Goal: Task Accomplishment & Management: Complete application form

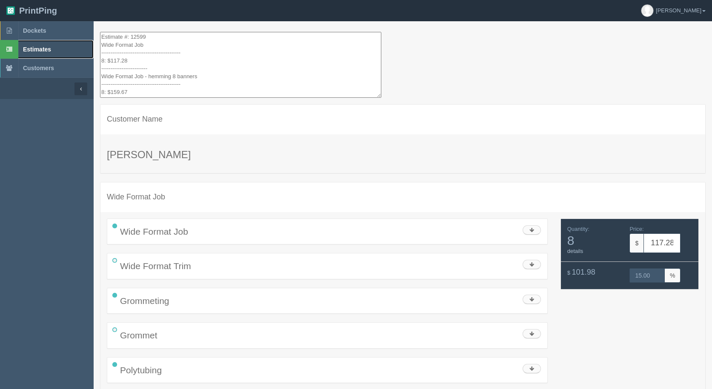
click at [37, 51] on span "Estimates" at bounding box center [37, 49] width 28 height 7
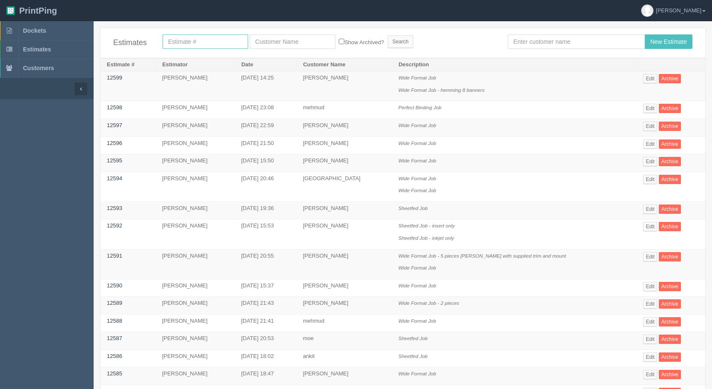
click at [219, 37] on input "text" at bounding box center [206, 41] width 86 height 14
drag, startPoint x: 570, startPoint y: 44, endPoint x: 565, endPoint y: 44, distance: 4.7
click at [568, 44] on input "text" at bounding box center [576, 41] width 137 height 14
type input "[PERSON_NAME]"
click at [645, 34] on input "New Estimate" at bounding box center [669, 41] width 48 height 14
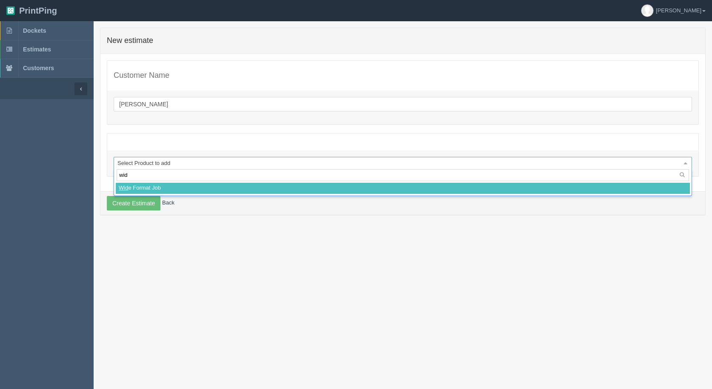
type input "wide"
select select
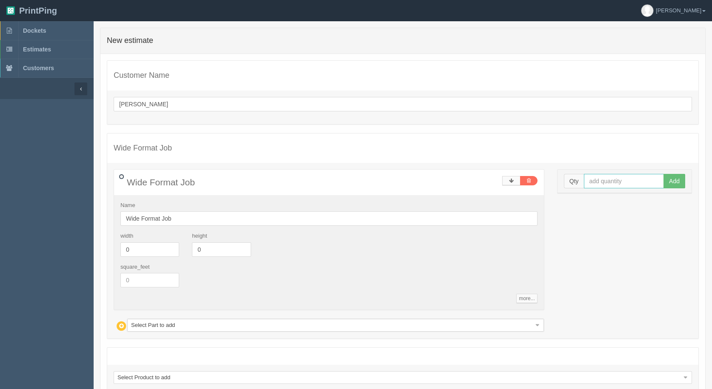
click at [612, 180] on input "text" at bounding box center [624, 181] width 80 height 14
type input "1"
click at [663, 174] on button "Add" at bounding box center [674, 181] width 22 height 14
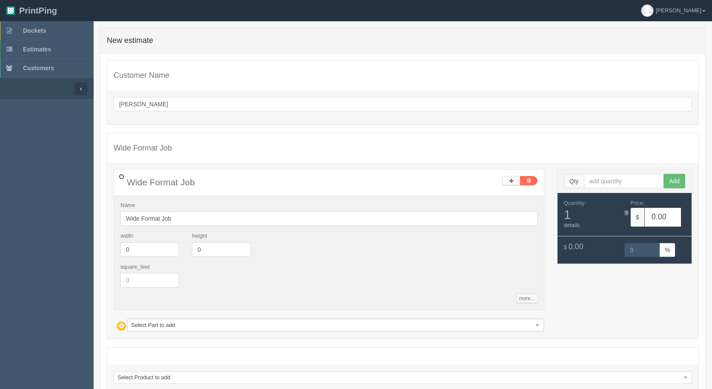
click at [194, 226] on div "Name Wide Format Job width 0 height 0 square_feet more... standards unit_cost 0…" at bounding box center [329, 252] width 430 height 115
click at [194, 221] on input "Wide Format Job" at bounding box center [328, 218] width 417 height 14
type input "Wide Format Job - 3 pieces"
type input "275.52"
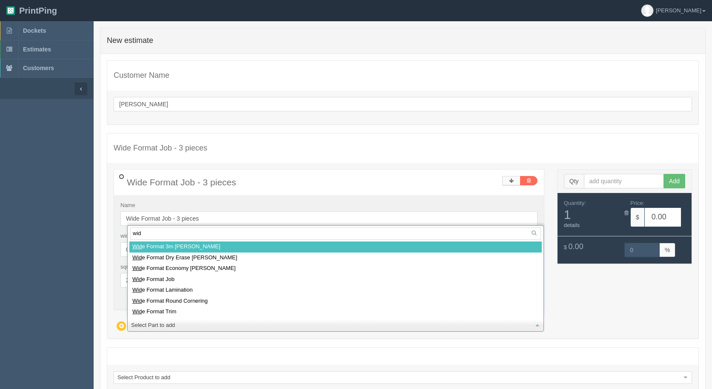
type input "wide"
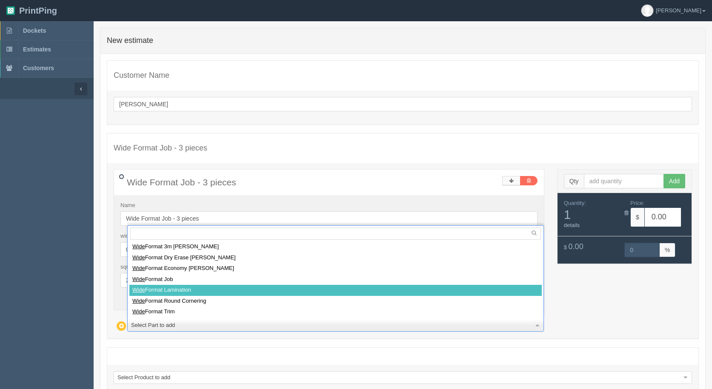
select select
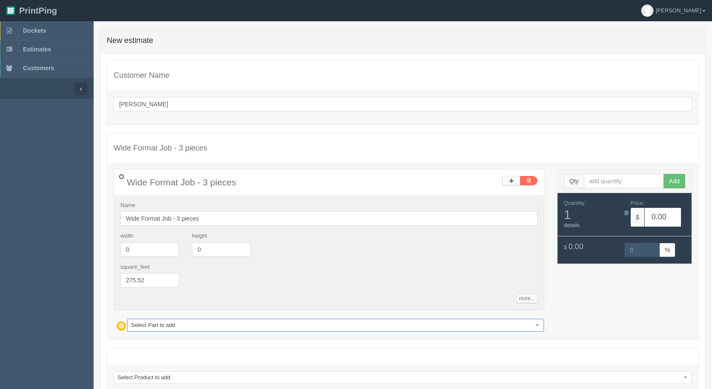
type input "514.05"
type input "15.00"
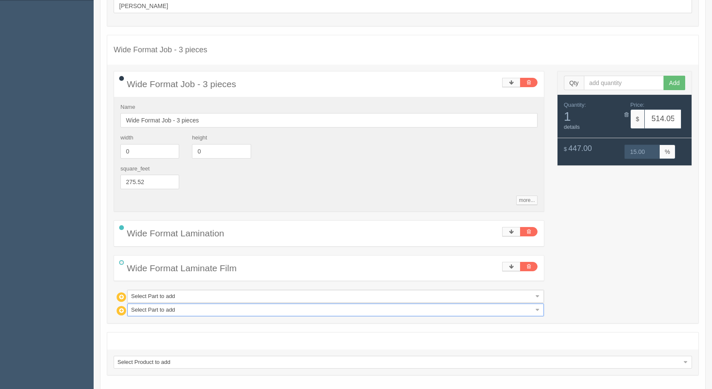
scroll to position [128, 0]
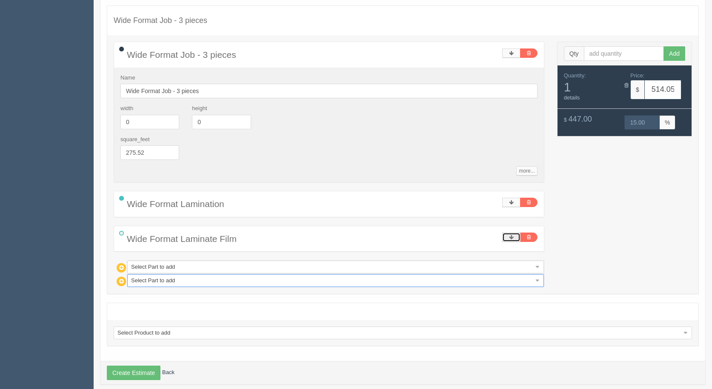
click at [513, 235] on icon at bounding box center [511, 237] width 5 height 5
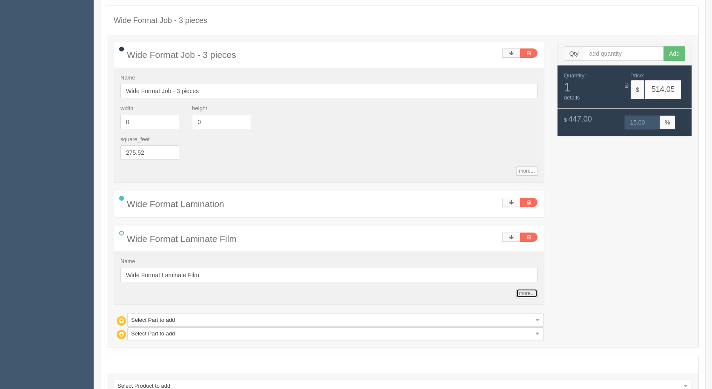
click at [532, 293] on link "more..." at bounding box center [526, 293] width 21 height 9
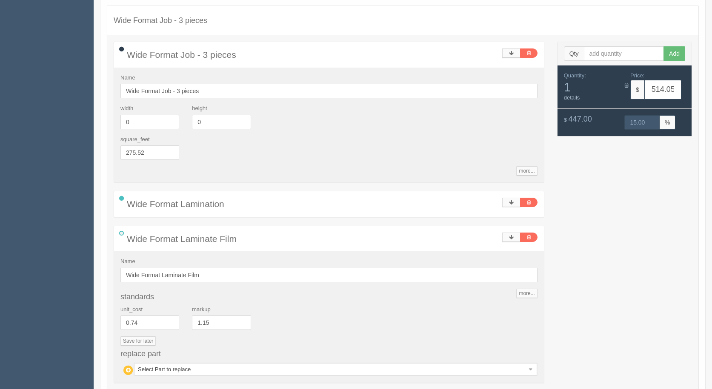
drag, startPoint x: 255, startPoint y: 366, endPoint x: 253, endPoint y: 363, distance: 4.4
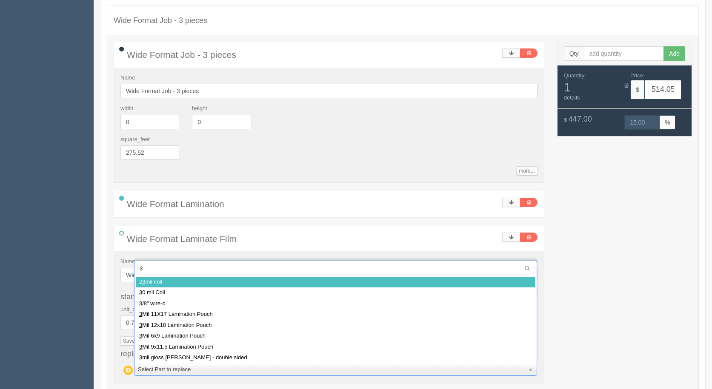
type input "3m"
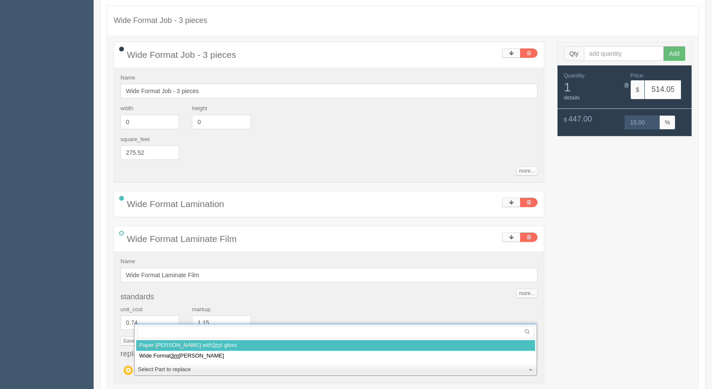
select select
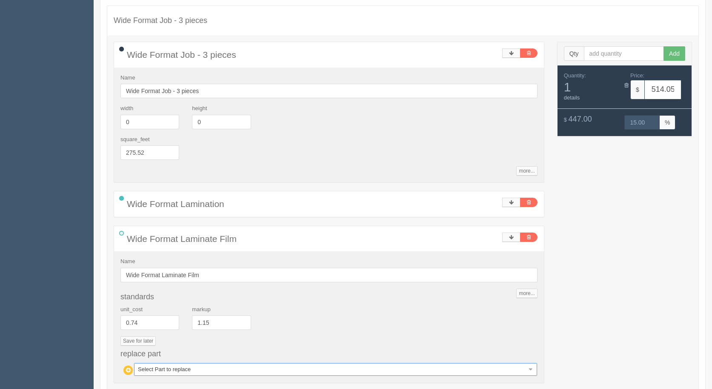
type input "279.58"
type input "15.00"
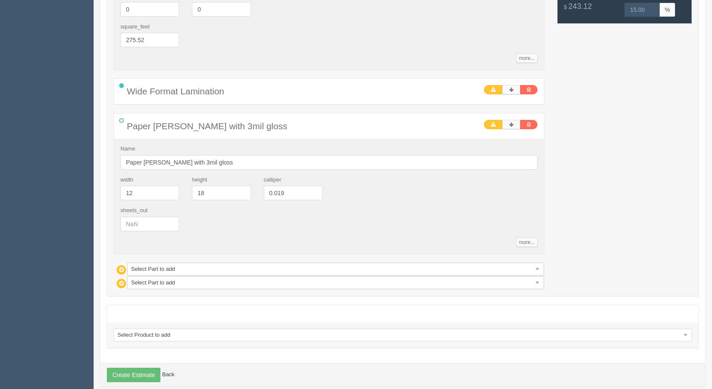
scroll to position [253, 0]
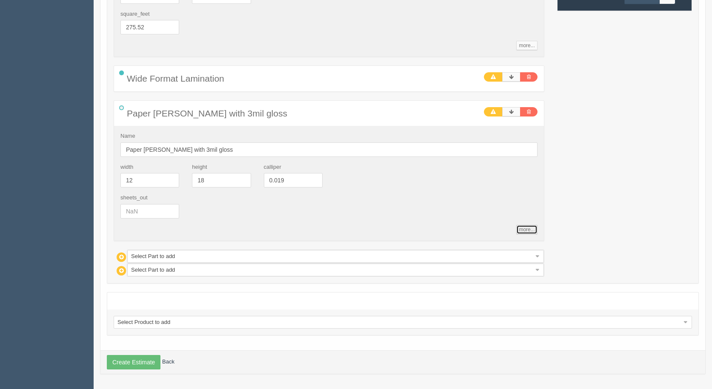
click at [527, 231] on link "more..." at bounding box center [526, 229] width 21 height 9
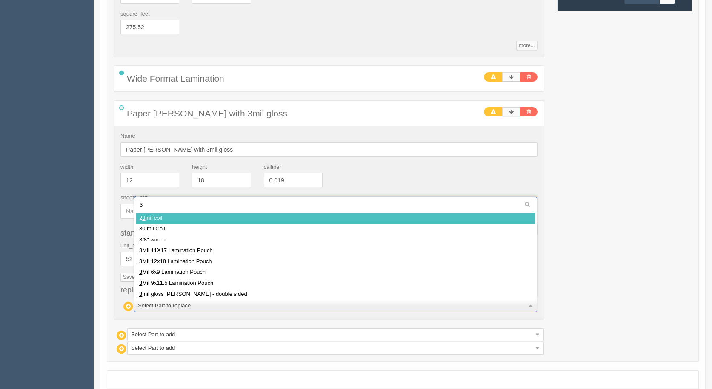
type input "3m"
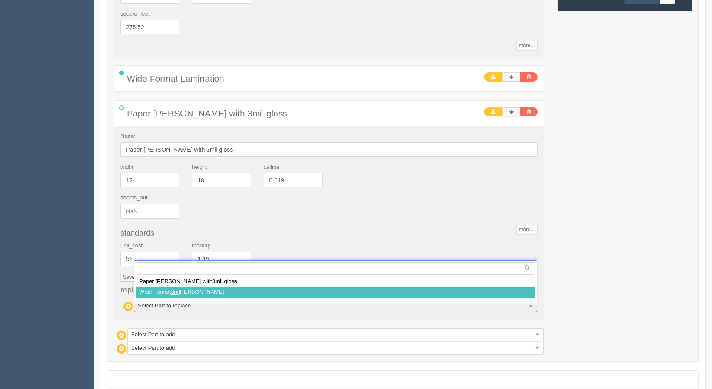
select select
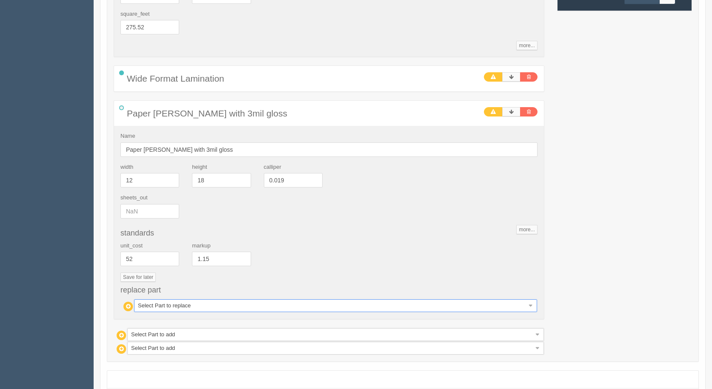
type input "640.79"
type input "15.00"
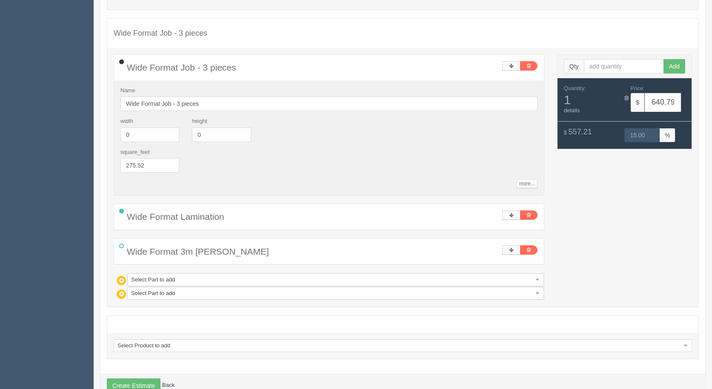
scroll to position [138, 0]
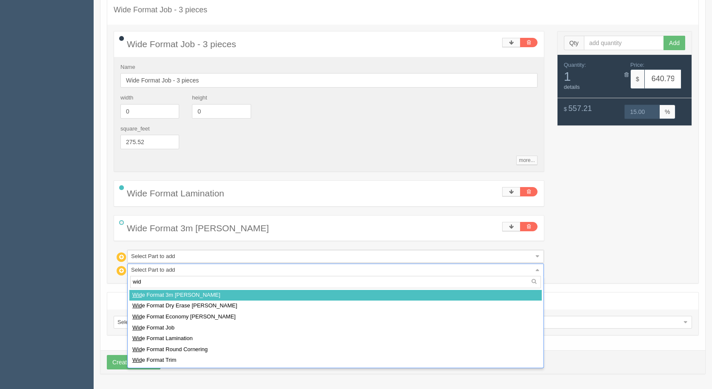
type input "wide"
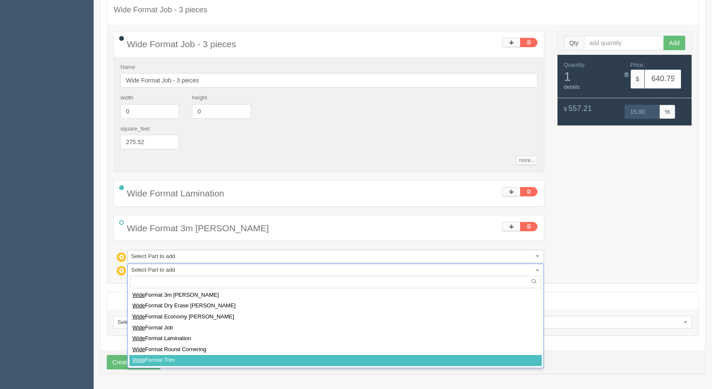
select select
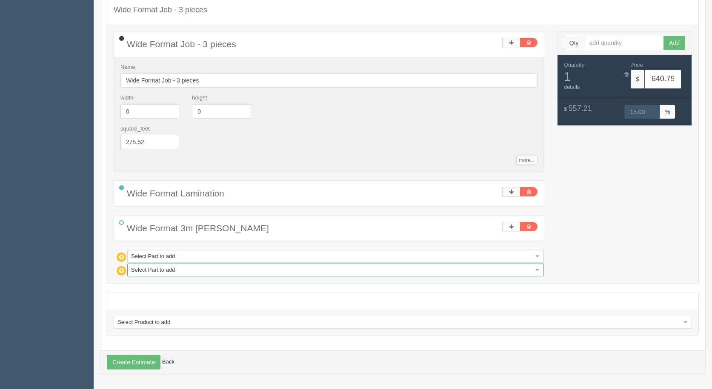
type input "778.09"
type input "15.00"
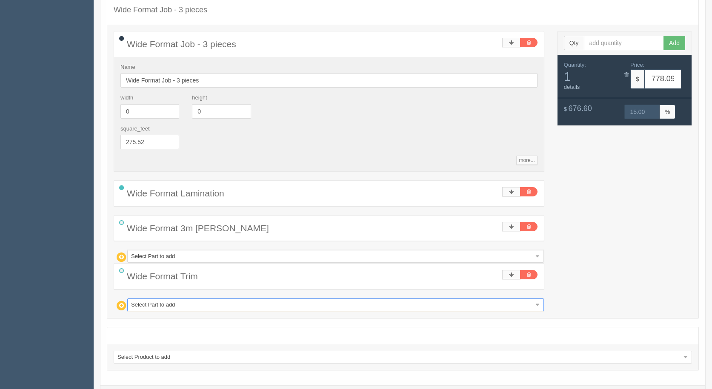
scroll to position [173, 0]
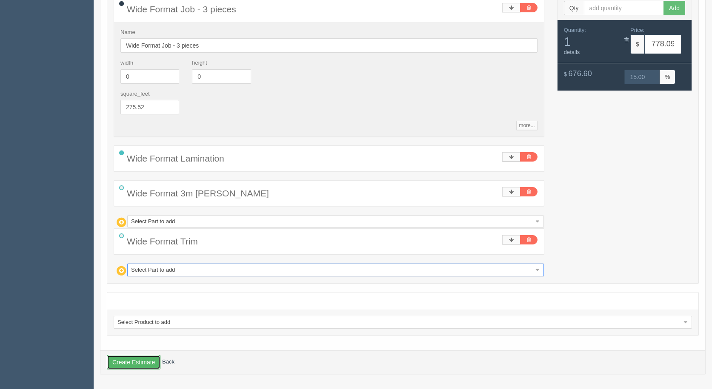
click at [144, 361] on button "Create Estimate" at bounding box center [134, 362] width 54 height 14
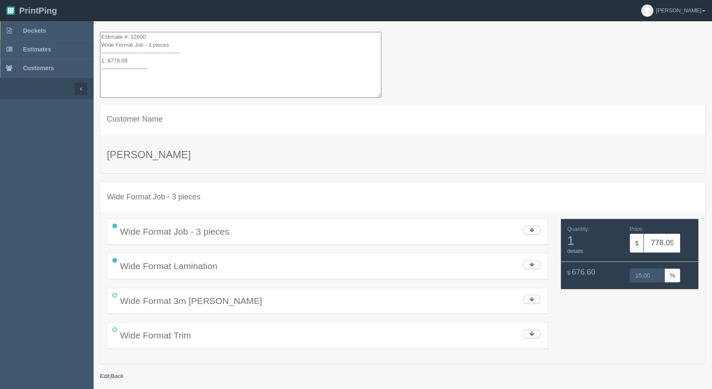
drag, startPoint x: 133, startPoint y: 71, endPoint x: 73, endPoint y: -24, distance: 112.0
click at [73, 0] on html "PrintPing Gerry Administration Edit account ( info@allrushbindery.com ) Logout …" at bounding box center [356, 205] width 712 height 411
click at [46, 47] on span "Estimates" at bounding box center [37, 49] width 28 height 7
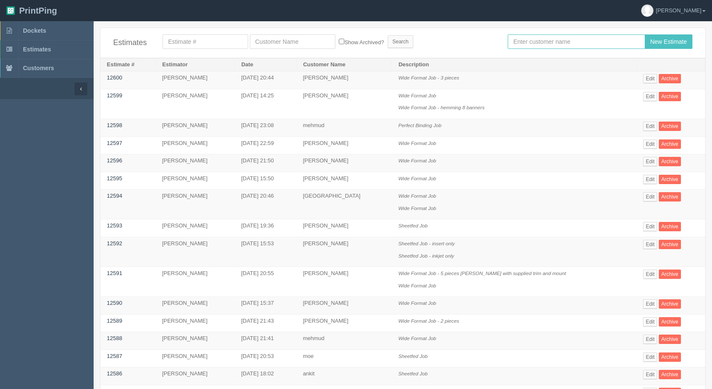
click at [543, 43] on input "text" at bounding box center [576, 41] width 137 height 14
type input "x"
type input "[PERSON_NAME]"
click at [659, 46] on input "New Estimate" at bounding box center [669, 41] width 48 height 14
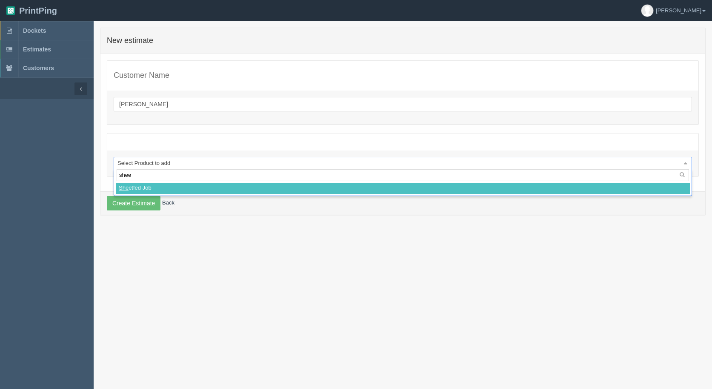
type input "sheet"
select select
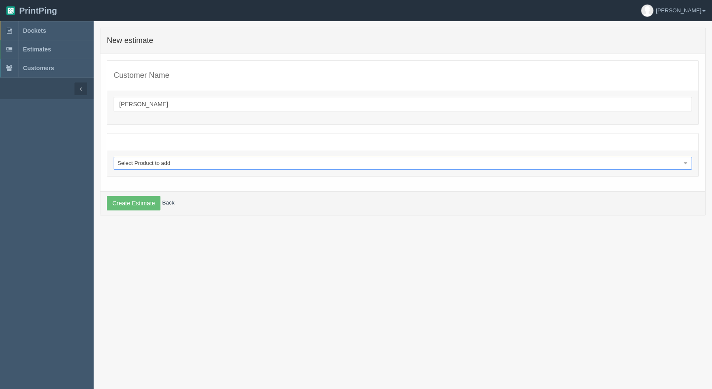
select select "0"
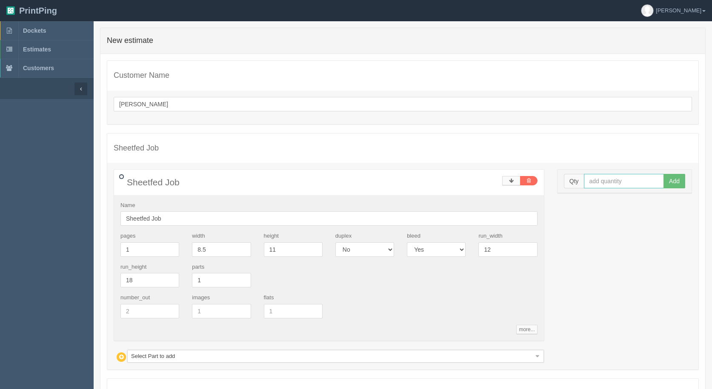
click at [603, 180] on input "text" at bounding box center [624, 181] width 80 height 14
type input "7423"
click at [663, 174] on button "Add" at bounding box center [674, 181] width 22 height 14
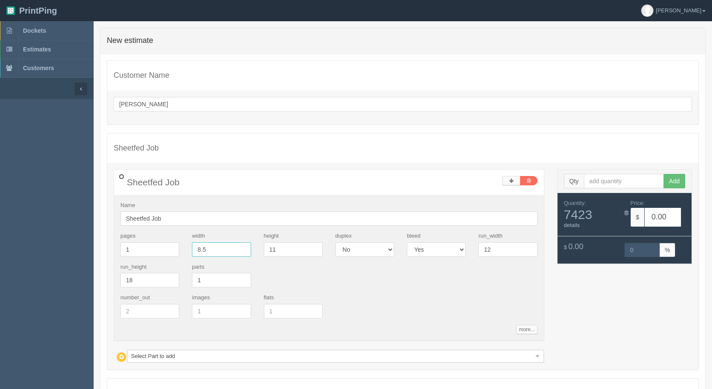
drag, startPoint x: 166, startPoint y: 251, endPoint x: 88, endPoint y: 229, distance: 81.9
click at [80, 232] on section "Dockets Estimates Customers" at bounding box center [356, 248] width 712 height 454
type input "18"
type input "6"
click at [423, 237] on div "pages 1 width 18 height 6 duplex Yes No bleed Yes No run_width 12 run_height 18…" at bounding box center [329, 263] width 430 height 62
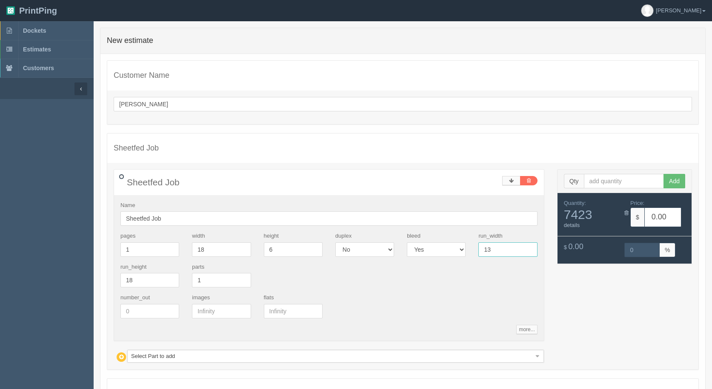
type input "13"
type input "19"
drag, startPoint x: 237, startPoint y: 353, endPoint x: 241, endPoint y: 351, distance: 4.4
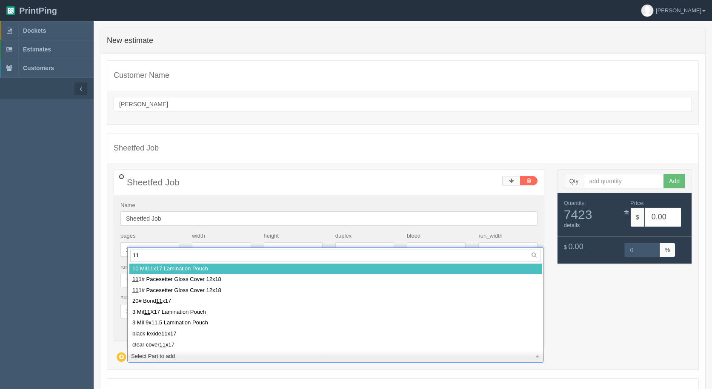
type input "111"
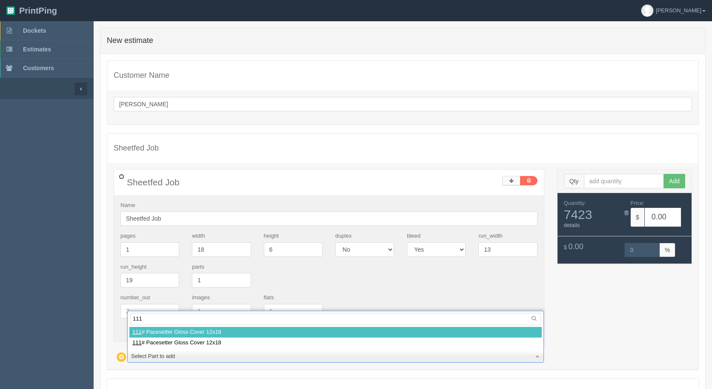
select select
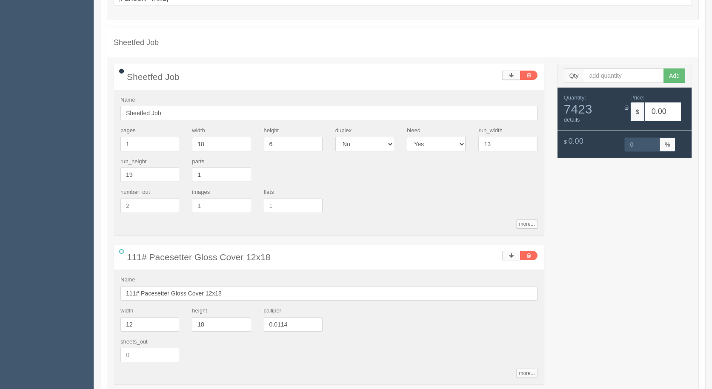
scroll to position [170, 0]
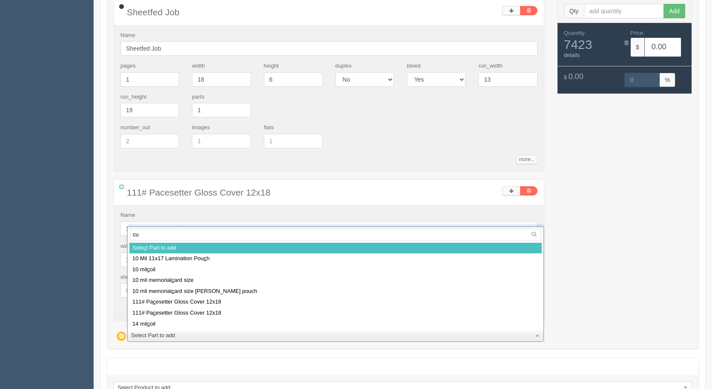
type input "cut"
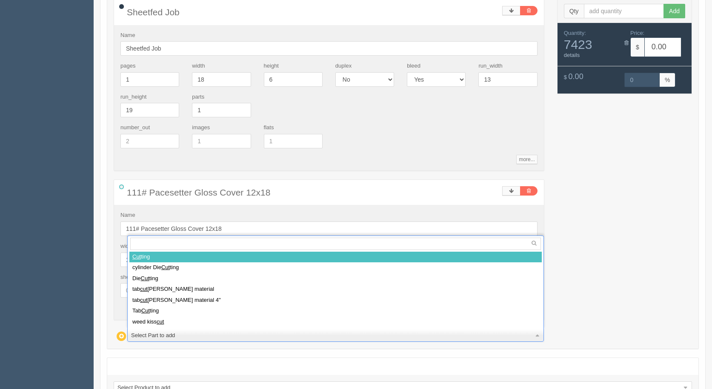
select select
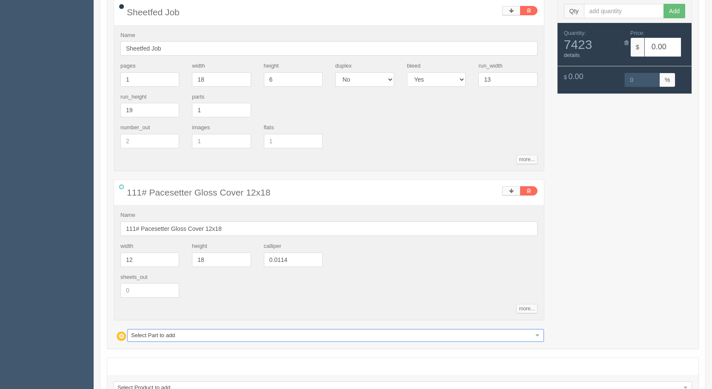
type input "38.87"
type input "15.00"
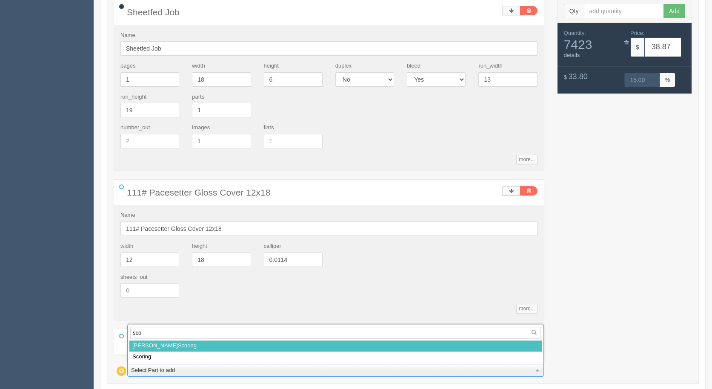
type input "scor"
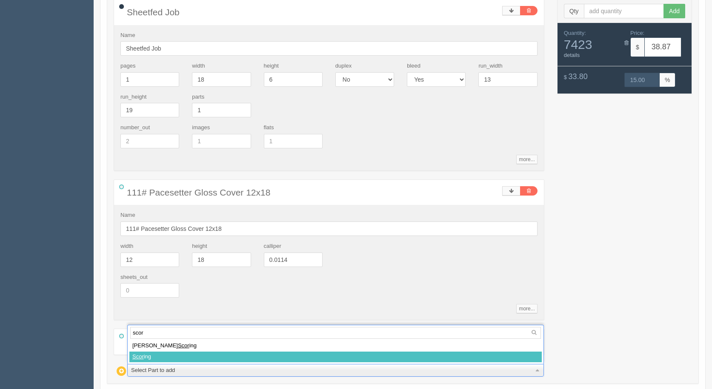
select select
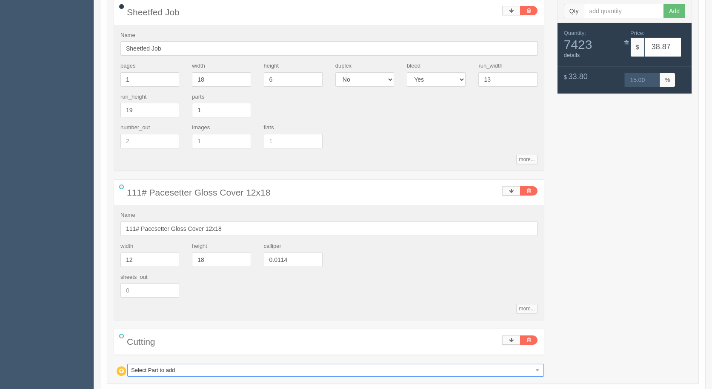
type input "167.16"
type input "15.01"
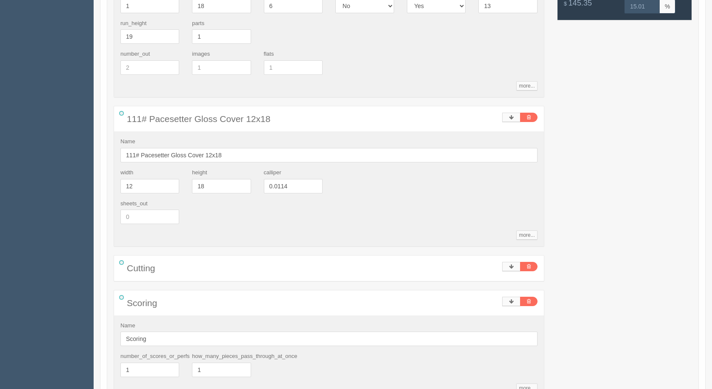
scroll to position [389, 0]
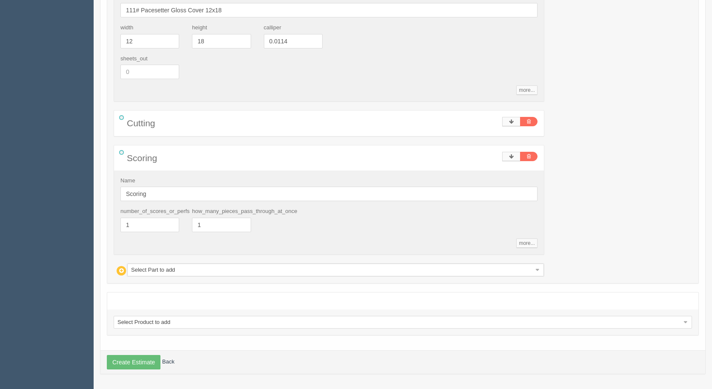
drag, startPoint x: 145, startPoint y: 217, endPoint x: 87, endPoint y: 225, distance: 57.9
click at [87, 225] on section "Dockets Estimates Customers" at bounding box center [356, 10] width 712 height 757
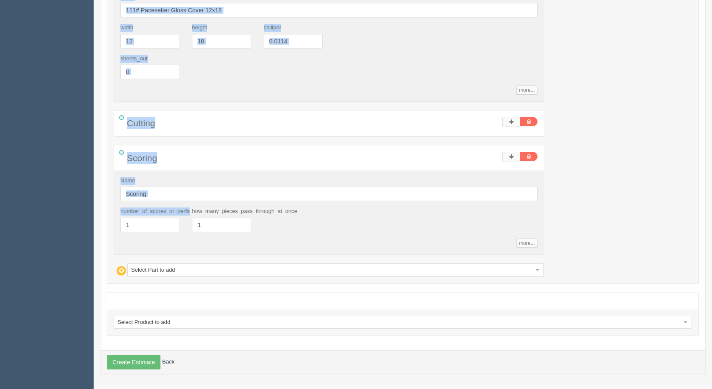
click at [93, 233] on aside "Dockets Estimates Customers" at bounding box center [47, 10] width 94 height 757
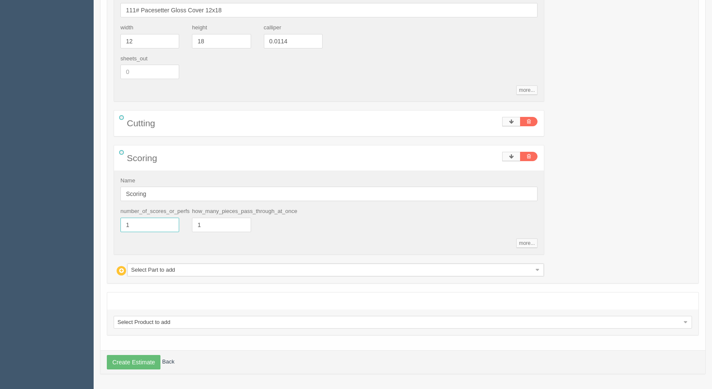
drag, startPoint x: 144, startPoint y: 224, endPoint x: 45, endPoint y: 188, distance: 105.1
click at [54, 192] on section "Dockets Estimates Customers" at bounding box center [356, 10] width 712 height 757
type input "2"
type input "178.37"
type input "15.00"
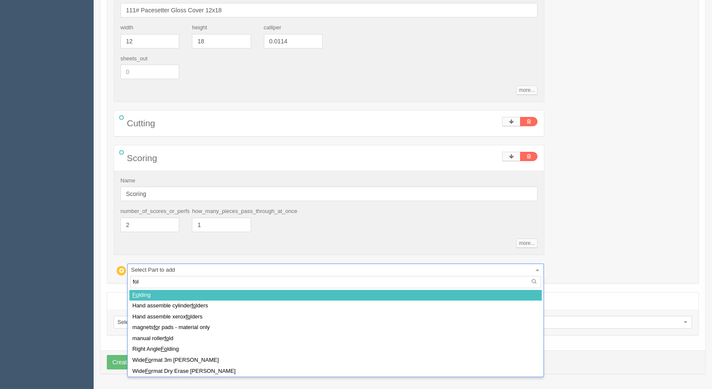
type input "fold"
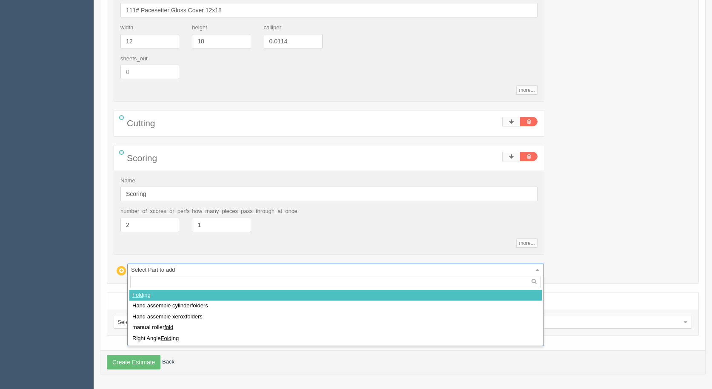
select select
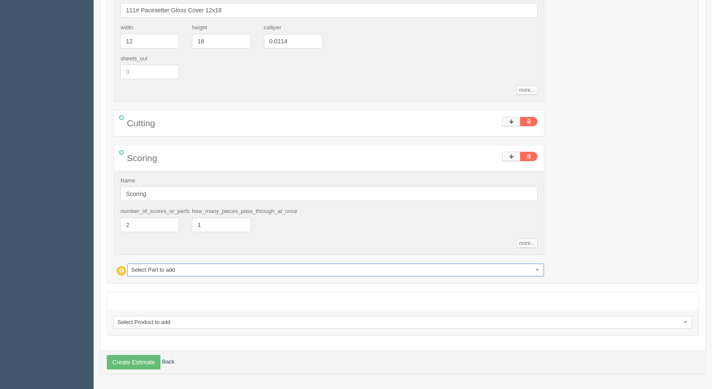
type input "316.67"
type input "15.00"
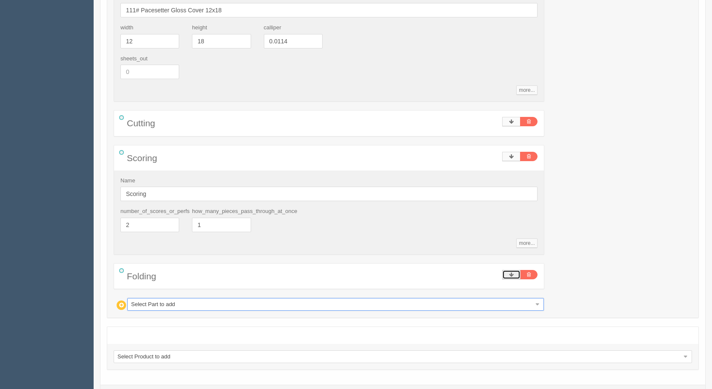
click at [516, 275] on link at bounding box center [511, 274] width 18 height 9
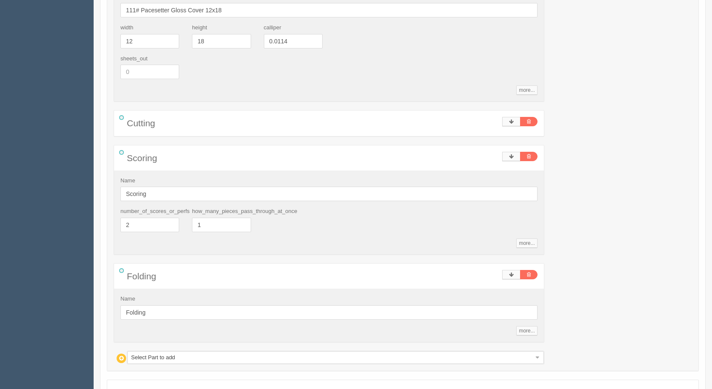
click at [533, 336] on div "Name Folding more... standards setup_time 20 run_speed 7500 unit_cost 52 markup…" at bounding box center [329, 315] width 430 height 53
click at [532, 333] on link "more..." at bounding box center [526, 330] width 21 height 9
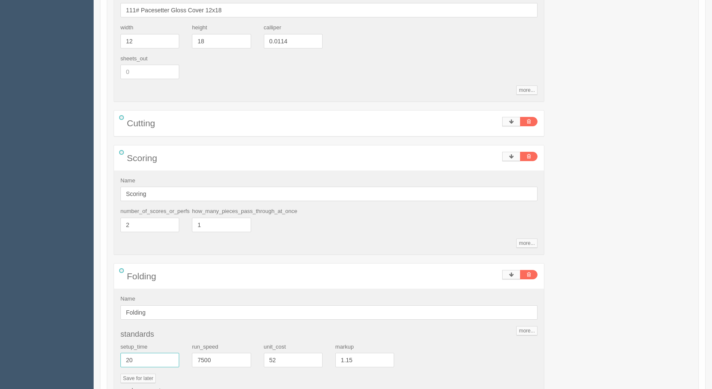
drag, startPoint x: 136, startPoint y: 361, endPoint x: 99, endPoint y: 347, distance: 39.4
click at [100, 348] on div "0 error(s) prohibited this estimate from being saved: New estimate Customer Nam…" at bounding box center [403, 94] width 618 height 910
type input "35"
type input "331.62"
type input "15.00"
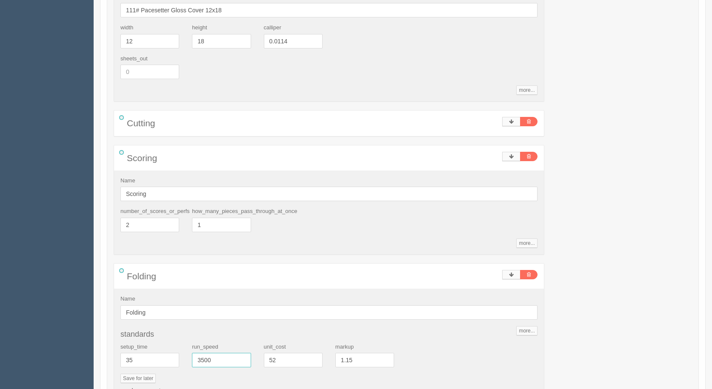
type input "3500"
type input "466.90"
type input "15.00"
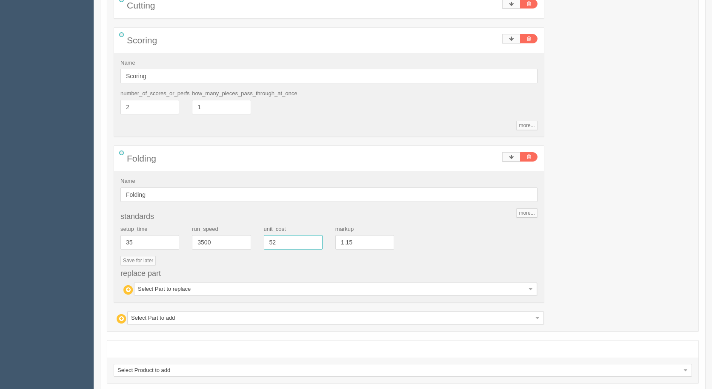
scroll to position [555, 0]
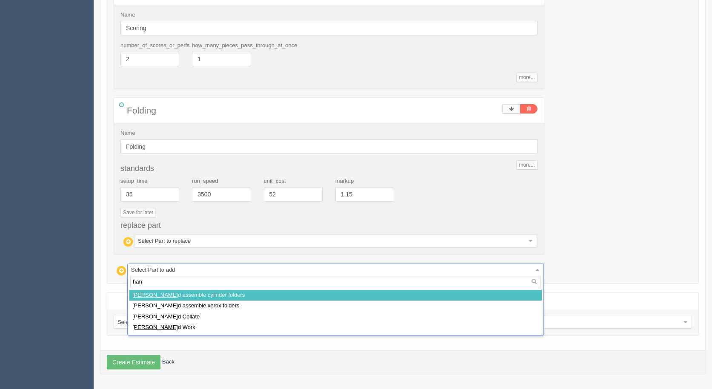
type input "hand"
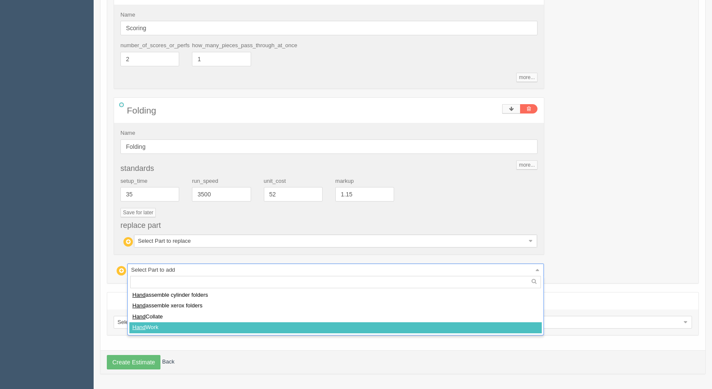
select select
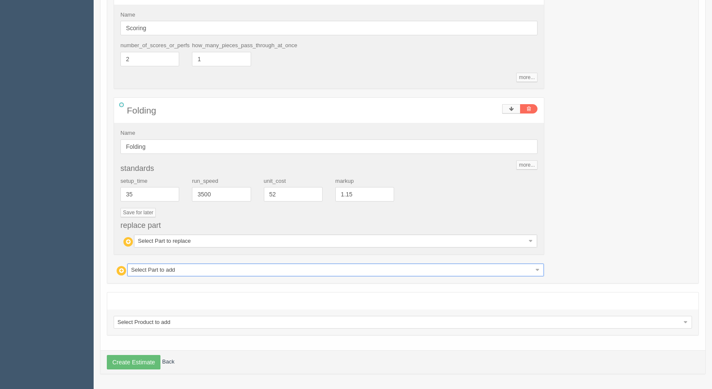
type input "1083.43"
type input "15.00"
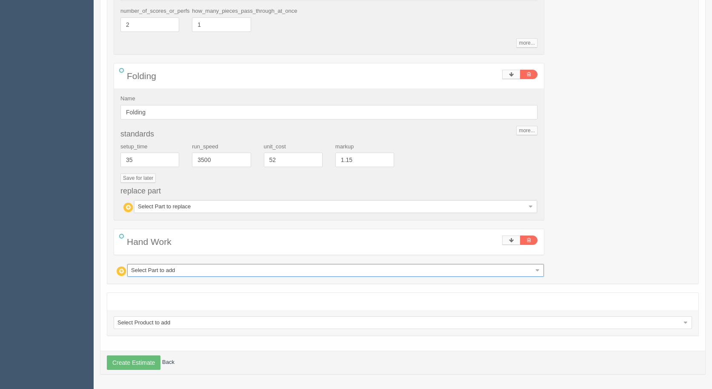
scroll to position [590, 0]
click at [508, 238] on link at bounding box center [511, 239] width 18 height 9
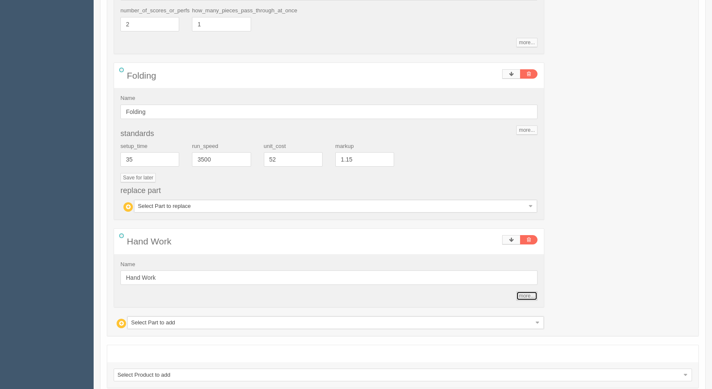
drag, startPoint x: 527, startPoint y: 296, endPoint x: 506, endPoint y: 290, distance: 21.7
click at [527, 295] on link "more..." at bounding box center [526, 295] width 21 height 9
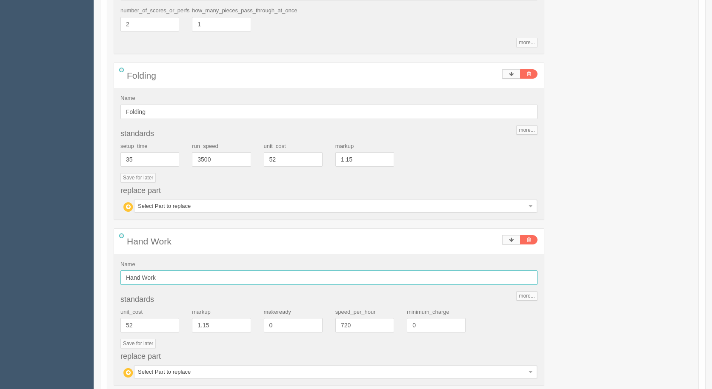
click at [189, 279] on input "Hand Work" at bounding box center [328, 278] width 417 height 14
type input "Hand Work - fix gate fold"
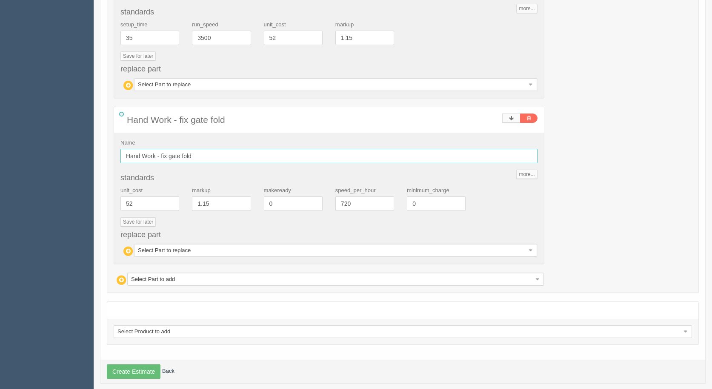
scroll to position [717, 0]
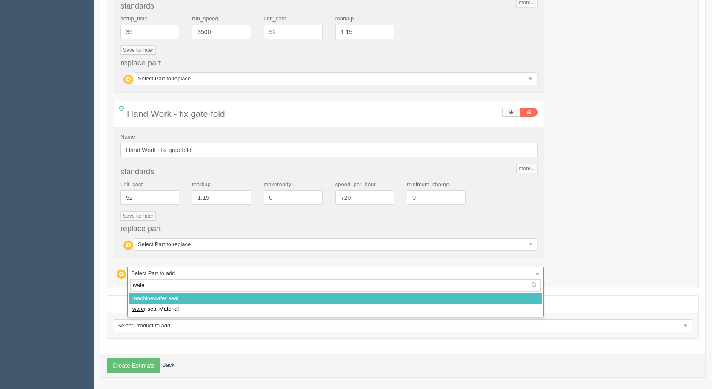
type input "wafer"
select select
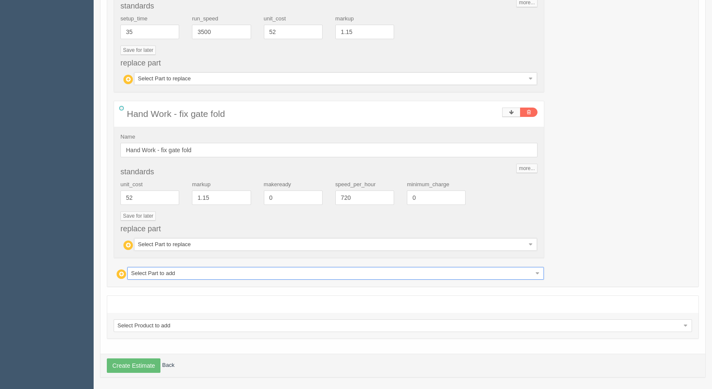
type input "1202.41"
type input "15.00"
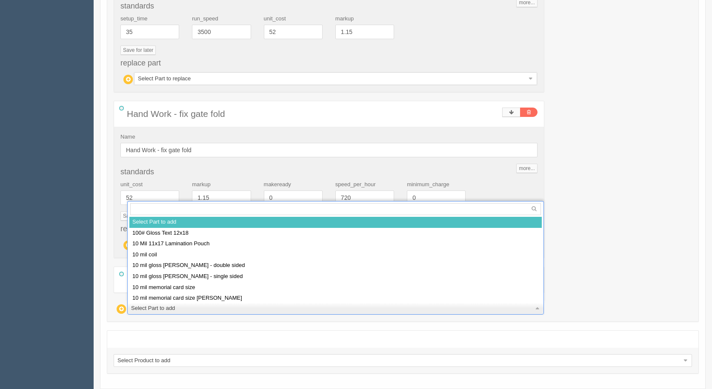
drag, startPoint x: 139, startPoint y: 314, endPoint x: 134, endPoint y: 314, distance: 5.1
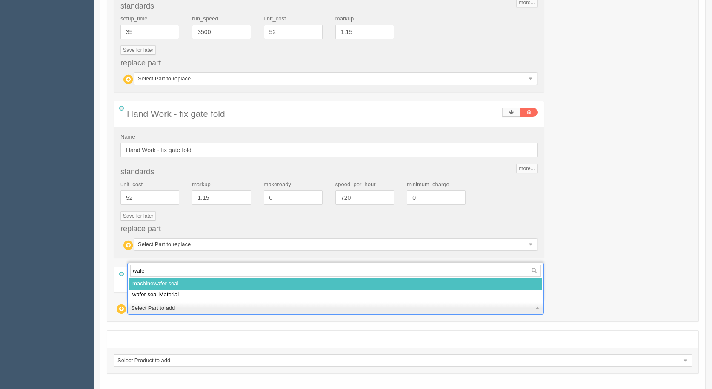
type input "wafer"
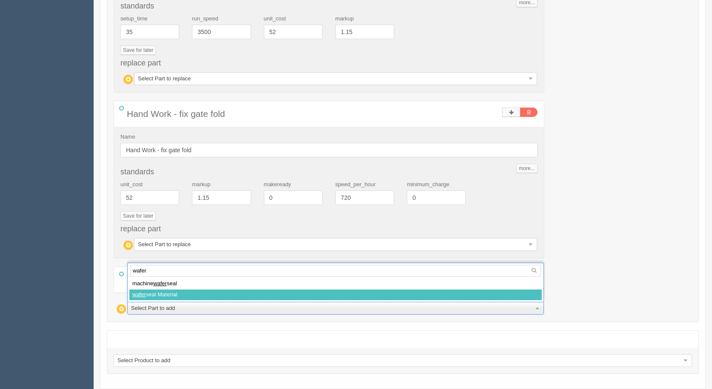
select select
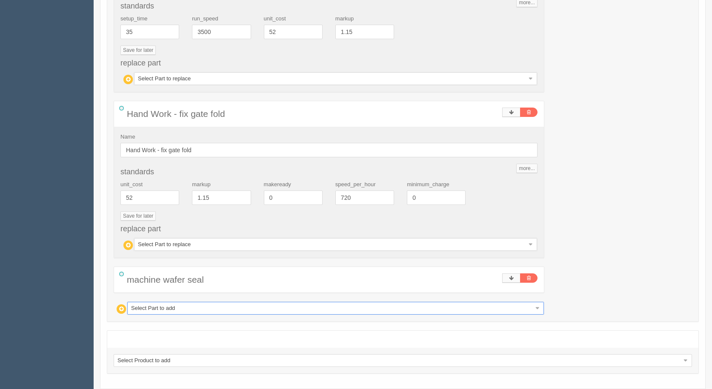
type input "1298.53"
type input "15.00"
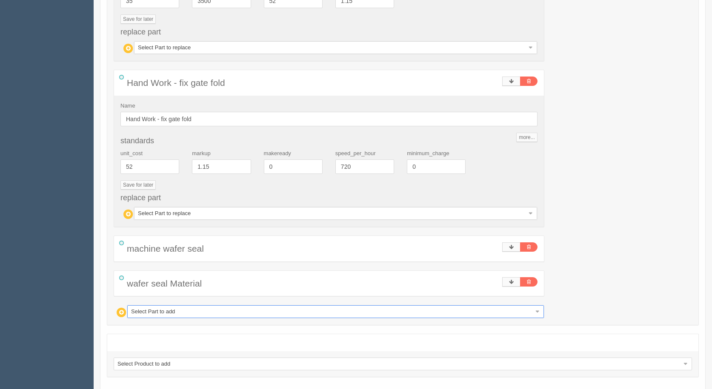
scroll to position [790, 0]
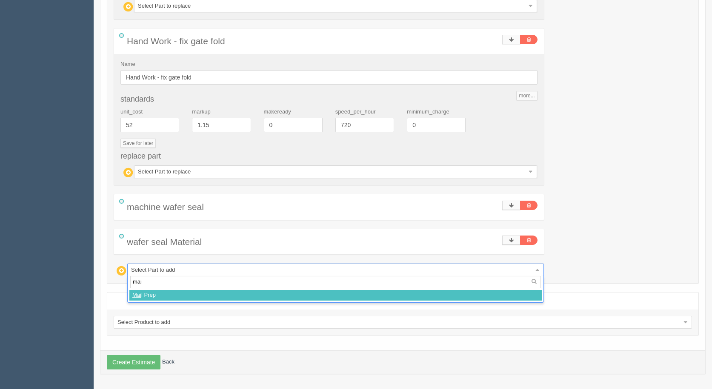
type input "mail"
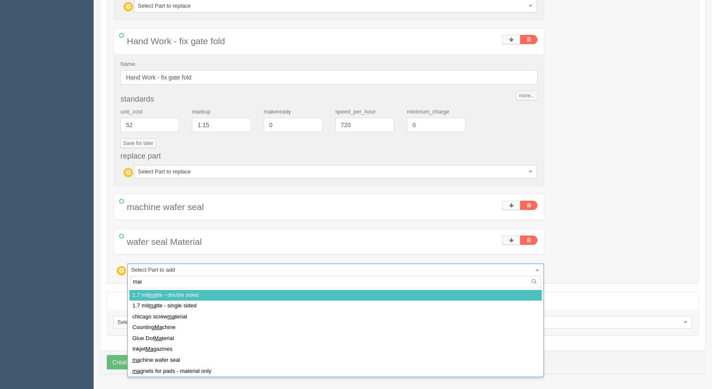
type input "mail"
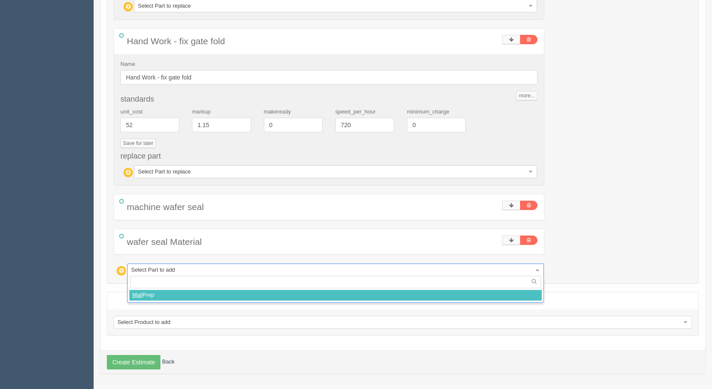
select select
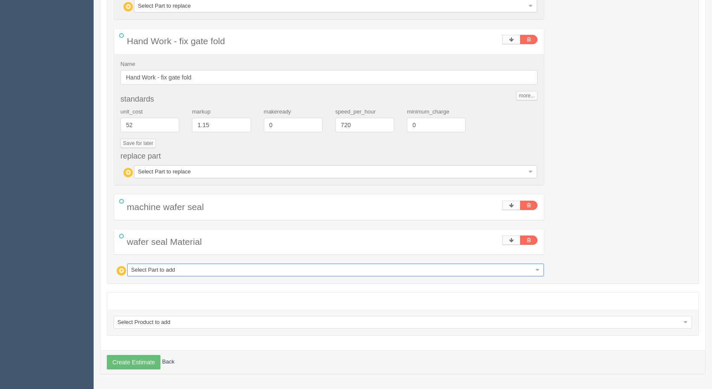
type input "1323.53"
type input "16.60"
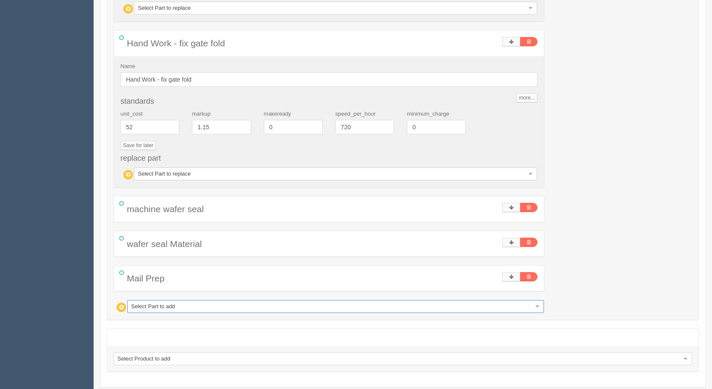
scroll to position [825, 0]
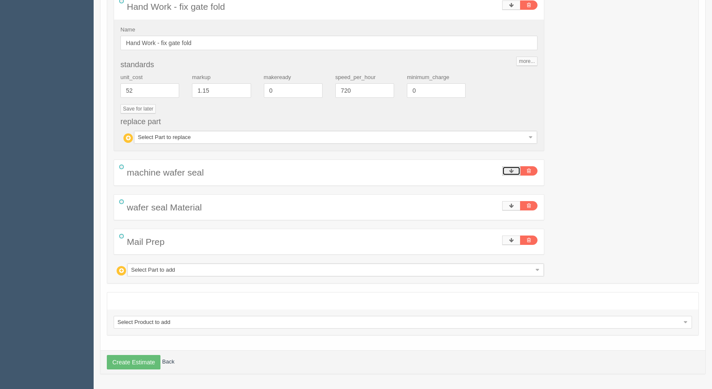
click at [513, 170] on icon at bounding box center [511, 170] width 5 height 5
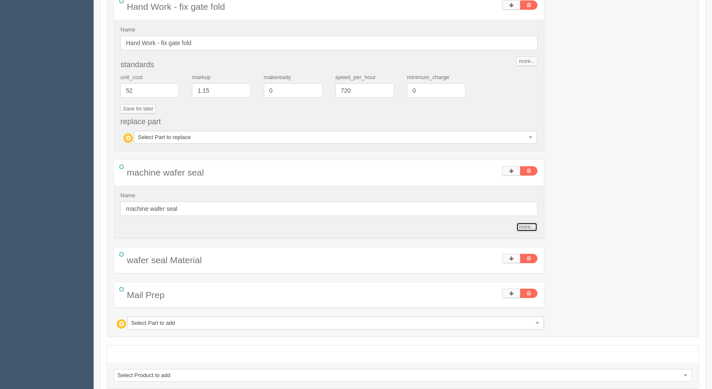
click at [530, 227] on link "more..." at bounding box center [526, 227] width 21 height 9
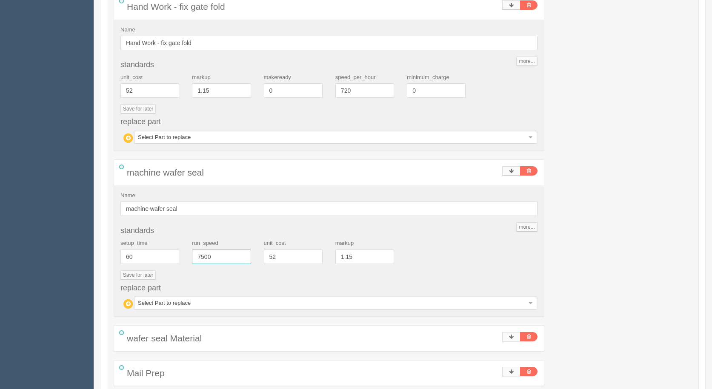
drag, startPoint x: 220, startPoint y: 256, endPoint x: 127, endPoint y: 244, distance: 93.0
click at [127, 244] on div "setup_time 60 run_speed 7500 unit_cost 52 markup 1.15" at bounding box center [329, 255] width 430 height 31
type input "3500"
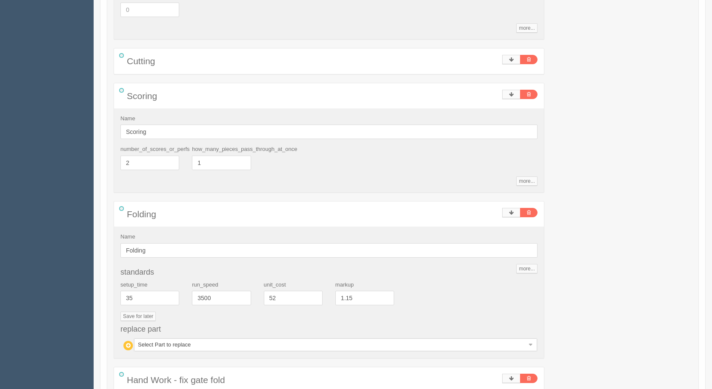
scroll to position [527, 0]
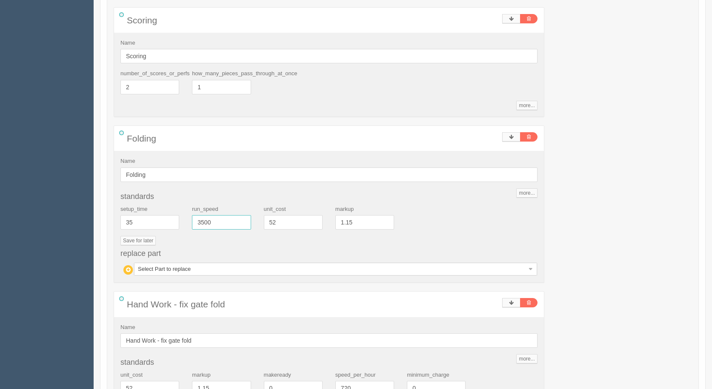
drag, startPoint x: 217, startPoint y: 223, endPoint x: 148, endPoint y: 223, distance: 68.1
click at [149, 223] on div "setup_time 35 run_speed 3500 unit_cost 52 markup 1.15" at bounding box center [329, 221] width 430 height 31
type input "2000"
type input "1513.77"
type input "16.40"
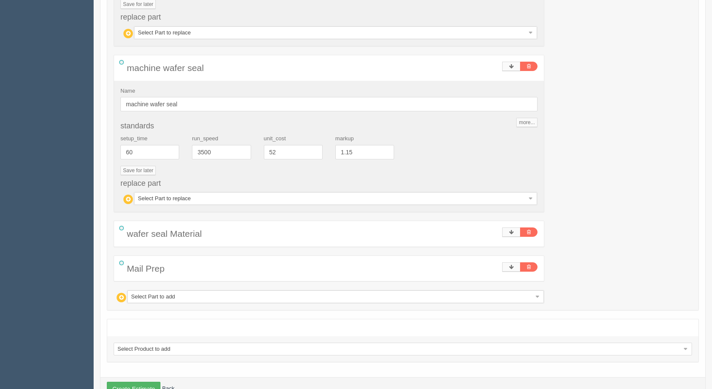
scroll to position [956, 0]
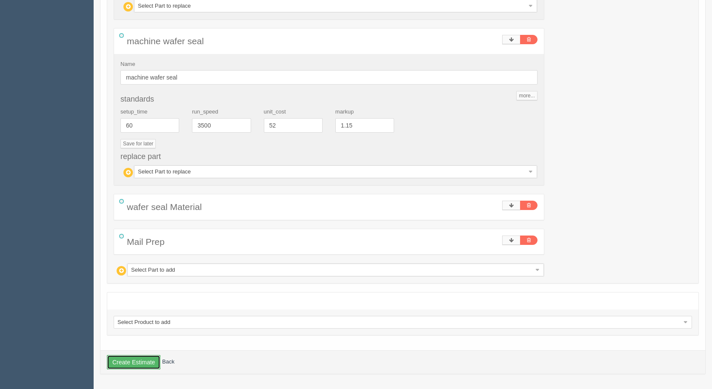
click at [137, 364] on button "Create Estimate" at bounding box center [134, 362] width 54 height 14
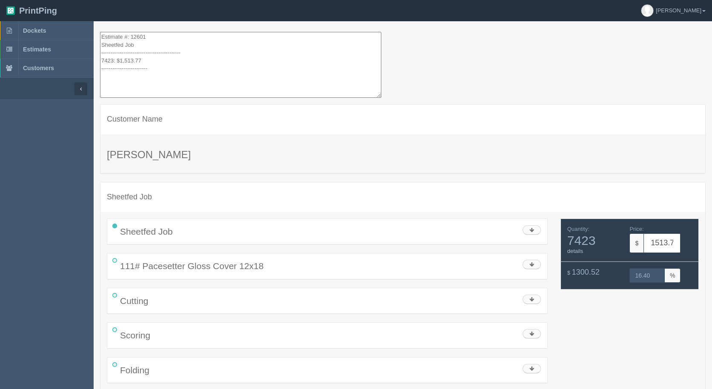
drag, startPoint x: 157, startPoint y: 73, endPoint x: 52, endPoint y: -37, distance: 152.0
click at [52, 0] on html "PrintPing [PERSON_NAME] Administration Edit account ( [EMAIL_ADDRESS][DOMAIN_NA…" at bounding box center [356, 280] width 712 height 560
drag, startPoint x: 120, startPoint y: 31, endPoint x: 108, endPoint y: 77, distance: 48.4
click at [108, 79] on textarea "Estimate #: 12601 Sheetfed Job ------------------------------------------- 7423…" at bounding box center [240, 65] width 281 height 66
drag, startPoint x: 166, startPoint y: 70, endPoint x: 67, endPoint y: -34, distance: 143.6
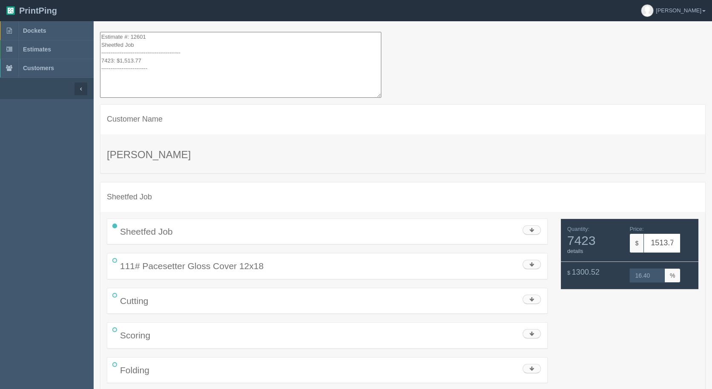
click at [67, 0] on html "PrintPing Gerry Administration Edit account ( info@allrushbindery.com ) Logout …" at bounding box center [356, 280] width 712 height 560
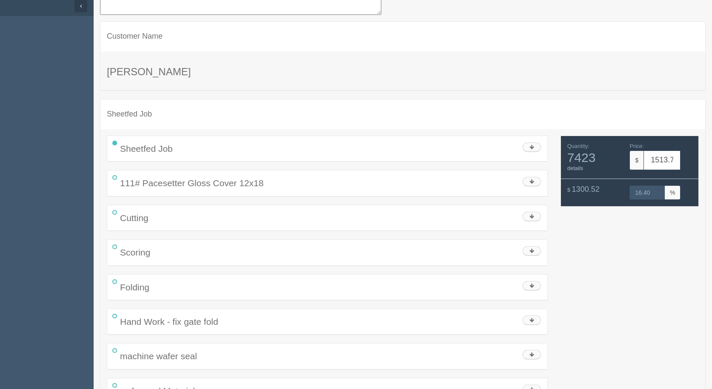
scroll to position [171, 0]
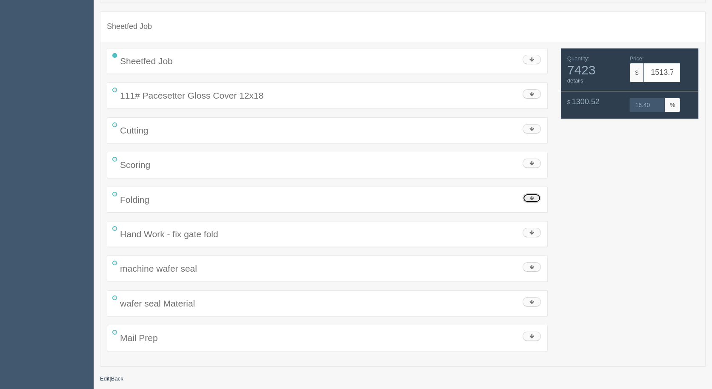
click at [529, 194] on link at bounding box center [532, 198] width 18 height 9
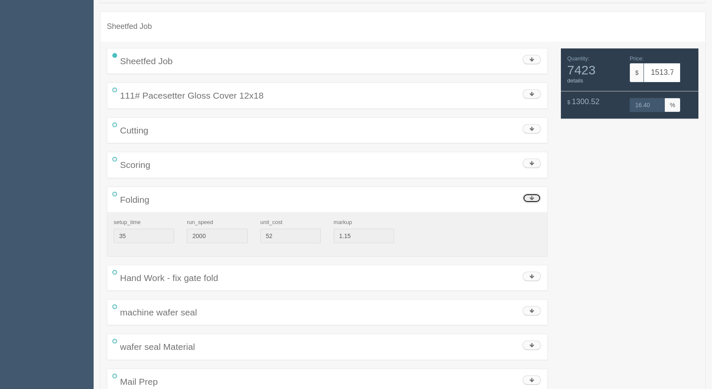
click at [529, 194] on link at bounding box center [532, 198] width 18 height 9
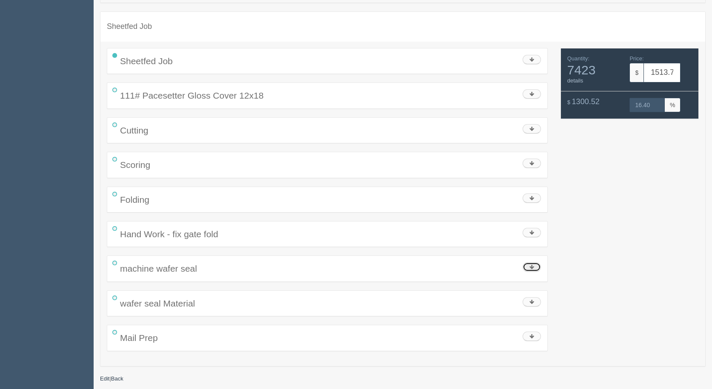
click at [531, 266] on icon at bounding box center [531, 267] width 5 height 5
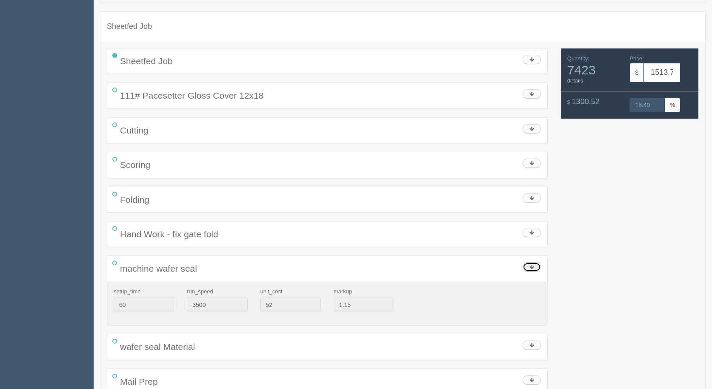
click at [531, 266] on icon at bounding box center [531, 267] width 5 height 5
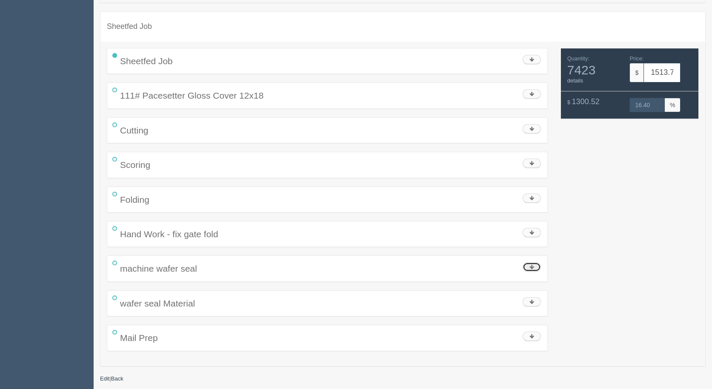
scroll to position [0, 0]
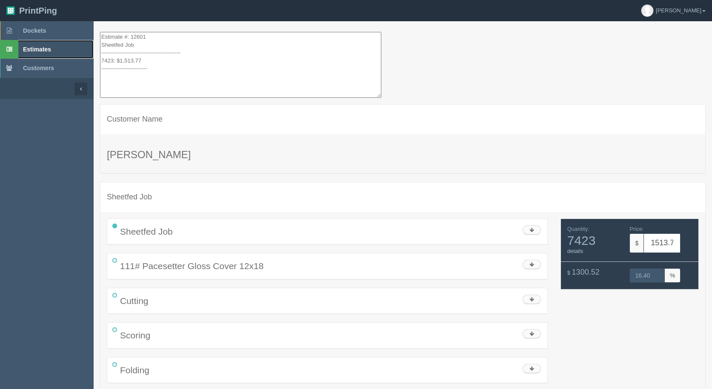
click at [43, 49] on span "Estimates" at bounding box center [37, 49] width 28 height 7
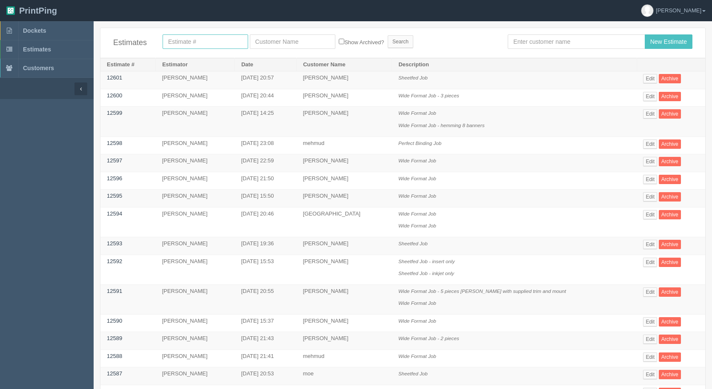
click at [228, 38] on input "text" at bounding box center [206, 41] width 86 height 14
type input "9315"
click at [388, 35] on input "Search" at bounding box center [401, 41] width 26 height 13
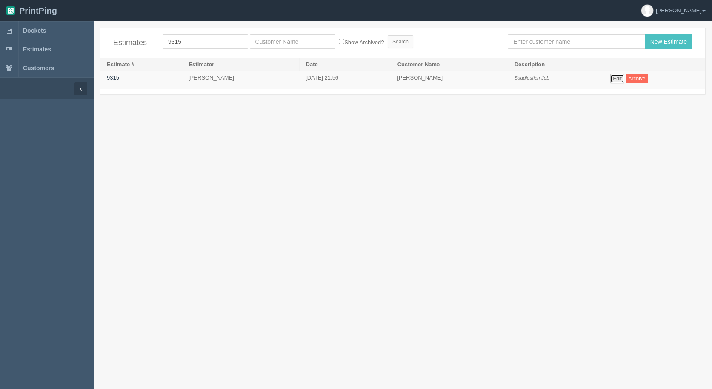
click at [620, 77] on link "Edit" at bounding box center [617, 78] width 14 height 9
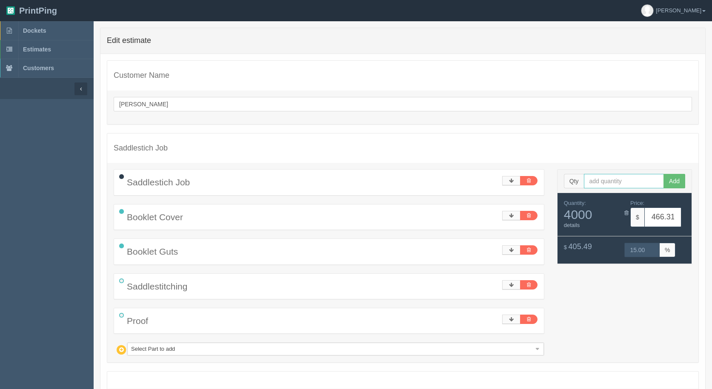
click at [607, 181] on input "text" at bounding box center [624, 181] width 80 height 14
type input "1400"
click at [663, 174] on button "Add" at bounding box center [674, 181] width 22 height 14
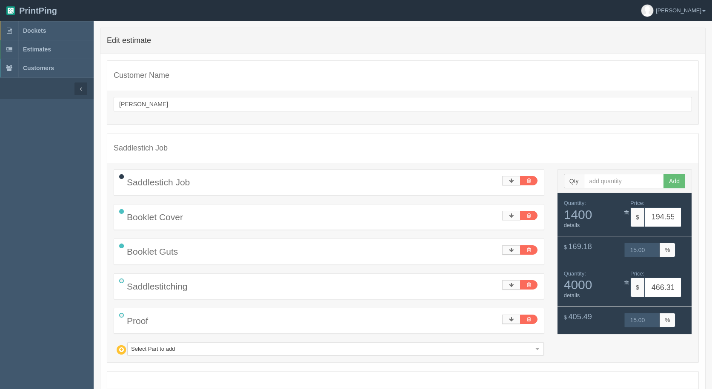
click at [121, 212] on icon at bounding box center [121, 211] width 11 height 11
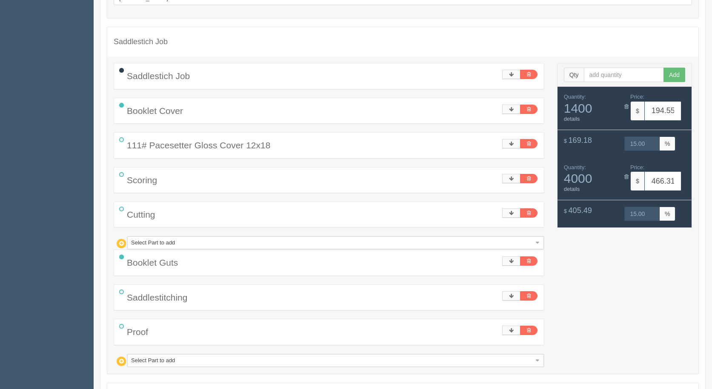
scroll to position [128, 0]
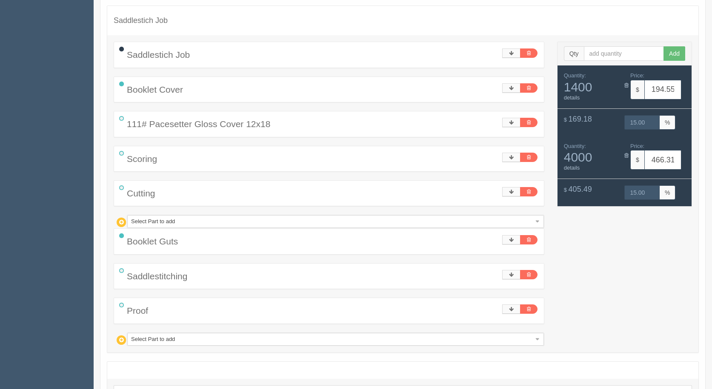
click at [120, 238] on icon at bounding box center [121, 236] width 11 height 11
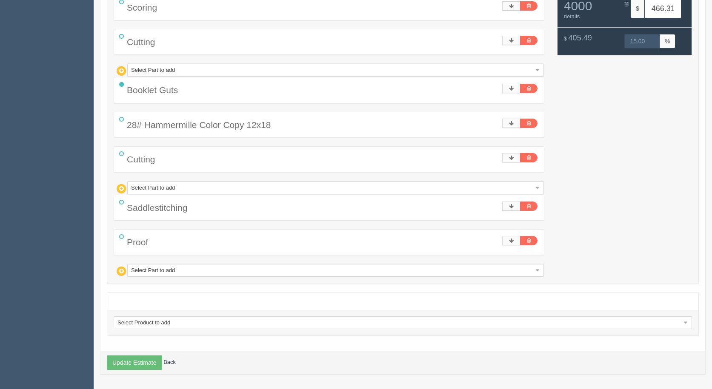
scroll to position [280, 0]
drag, startPoint x: 508, startPoint y: 90, endPoint x: 503, endPoint y: 92, distance: 5.0
click at [507, 90] on link at bounding box center [511, 87] width 18 height 9
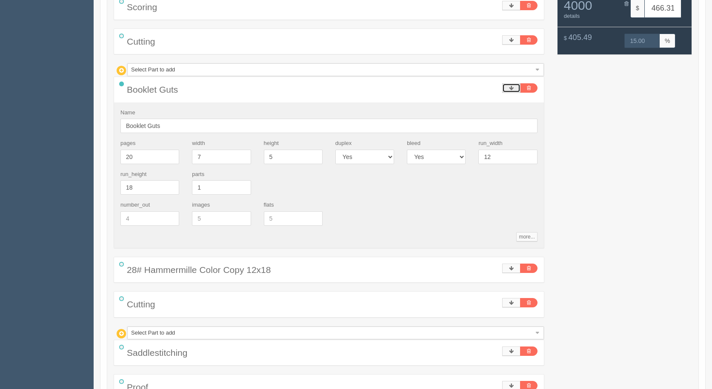
click at [503, 92] on link at bounding box center [511, 87] width 18 height 9
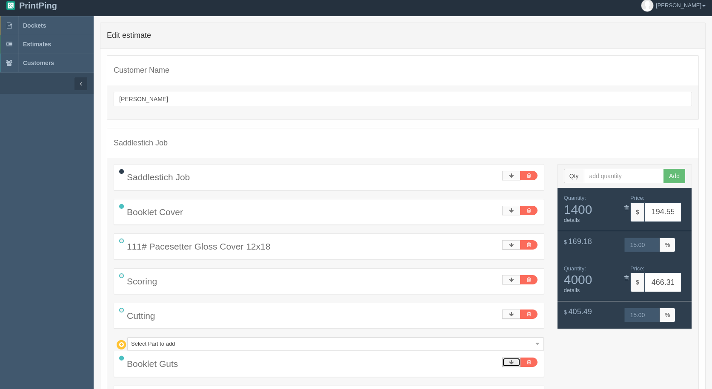
scroll to position [0, 0]
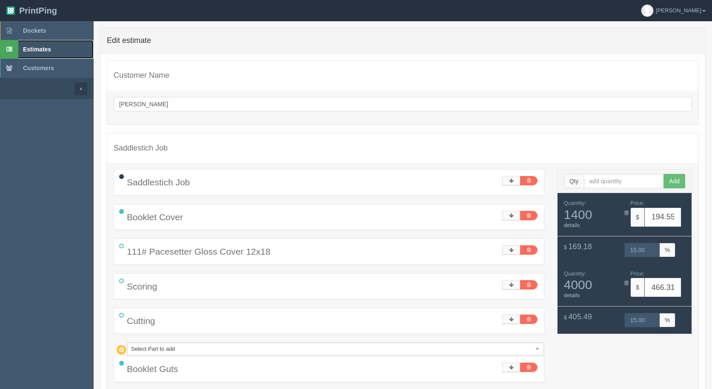
click at [29, 46] on span "Estimates" at bounding box center [37, 49] width 28 height 7
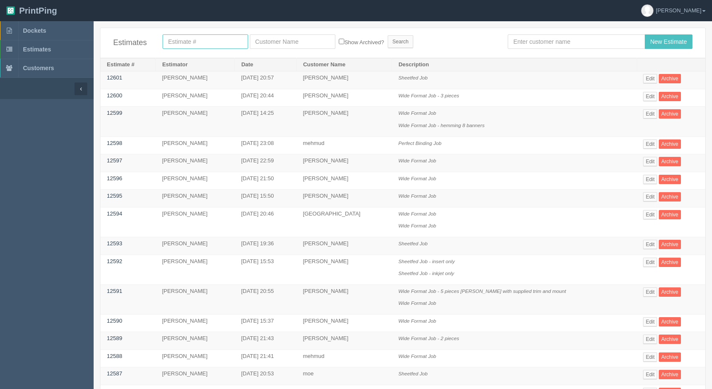
click at [186, 46] on input "text" at bounding box center [206, 41] width 86 height 14
type input "9315"
click at [388, 35] on input "Search" at bounding box center [401, 41] width 26 height 13
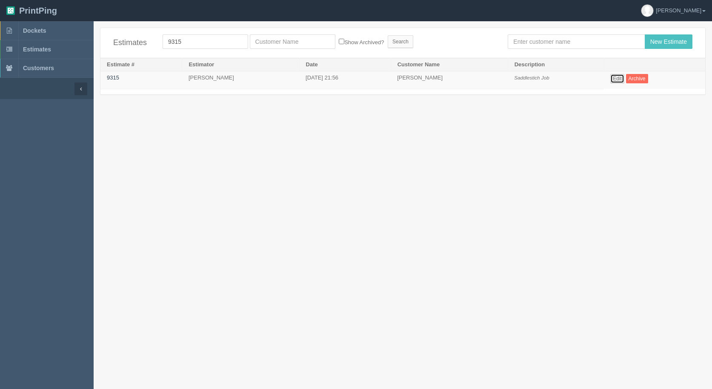
click at [621, 80] on link "Edit" at bounding box center [617, 78] width 14 height 9
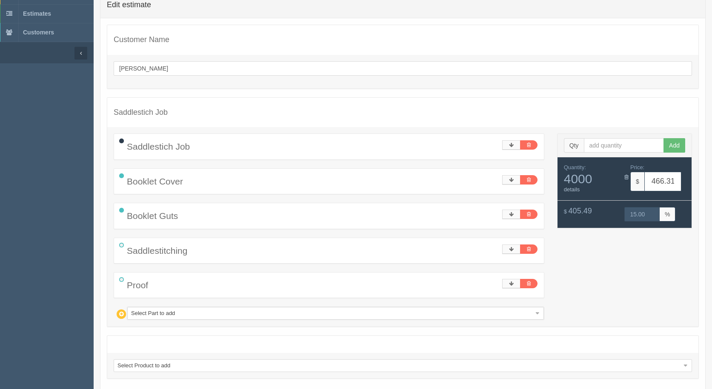
scroll to position [79, 0]
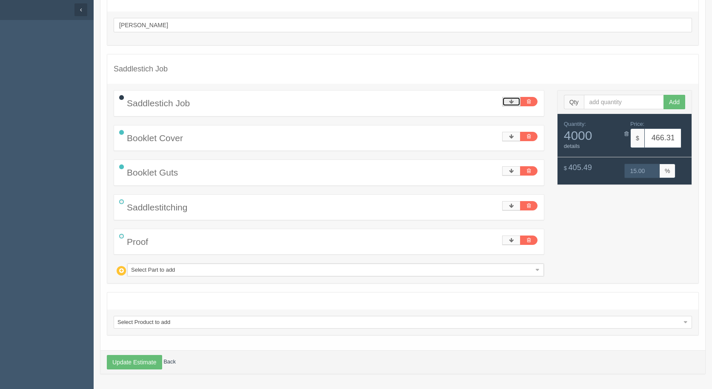
click at [513, 100] on icon at bounding box center [511, 101] width 5 height 5
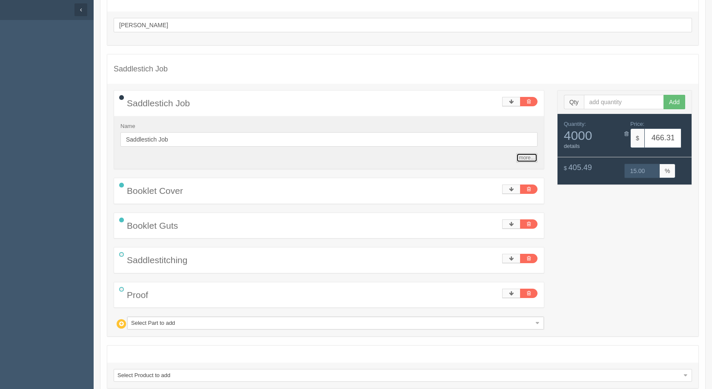
click at [524, 159] on link "more..." at bounding box center [526, 157] width 21 height 9
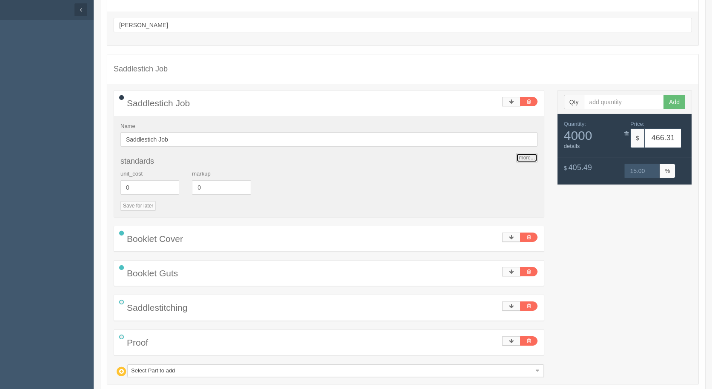
click at [525, 159] on link "more..." at bounding box center [526, 157] width 21 height 9
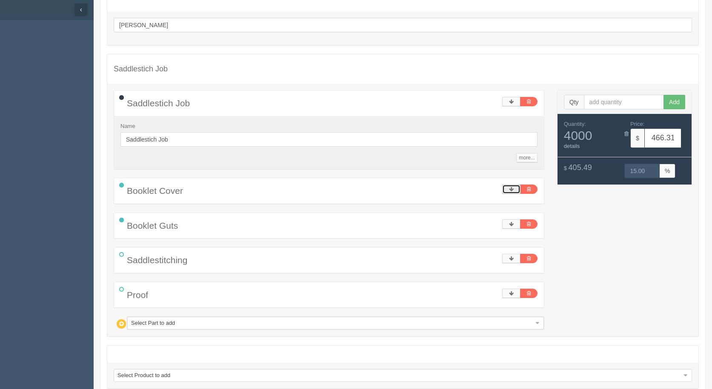
click at [514, 189] on link at bounding box center [511, 189] width 18 height 9
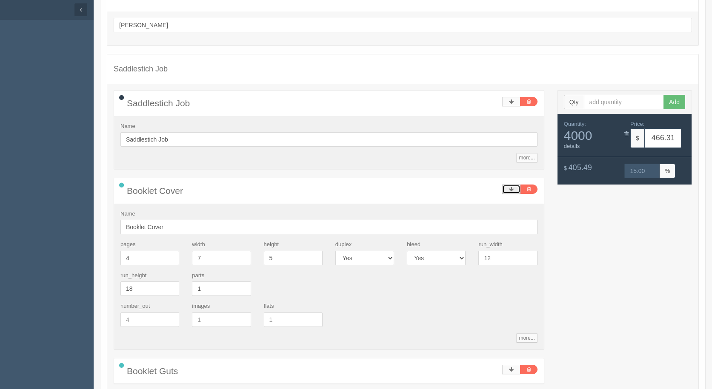
scroll to position [278, 0]
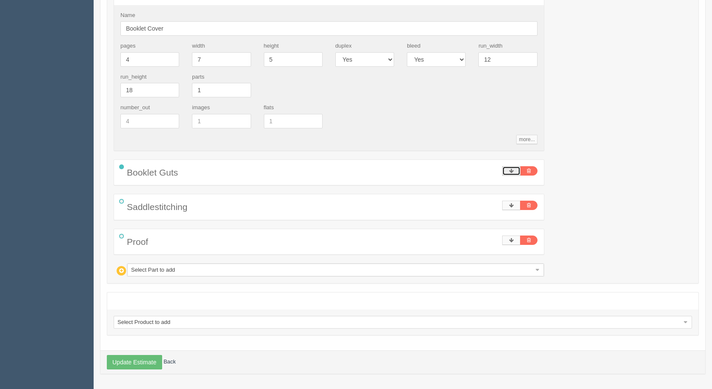
click at [505, 172] on link at bounding box center [511, 170] width 18 height 9
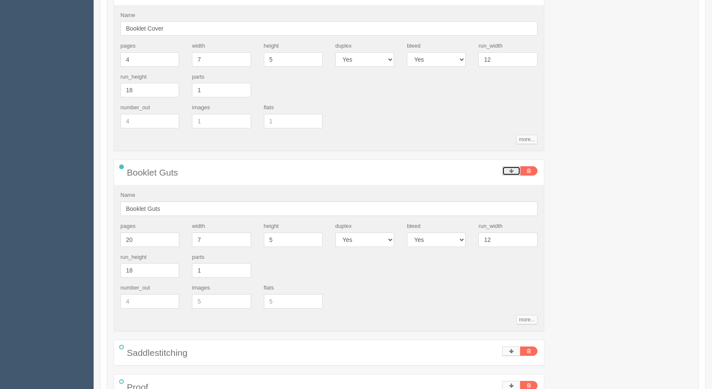
click at [504, 172] on link at bounding box center [511, 170] width 18 height 9
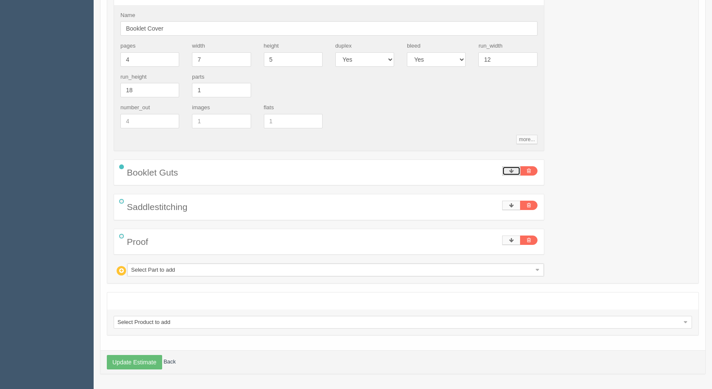
click at [514, 173] on link at bounding box center [511, 170] width 18 height 9
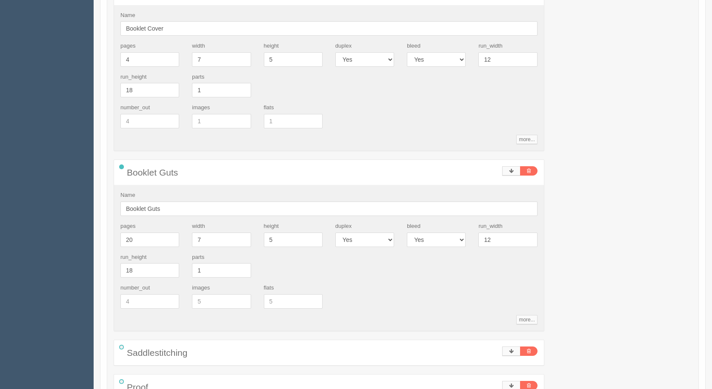
click at [653, 213] on div "Saddlestich Job Name Saddlestich Job more... standards unit_cost 0 markup 0 Sav…" at bounding box center [402, 156] width 591 height 531
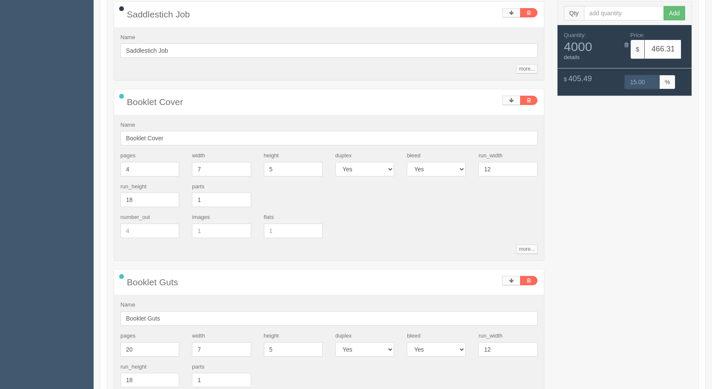
scroll to position [0, 0]
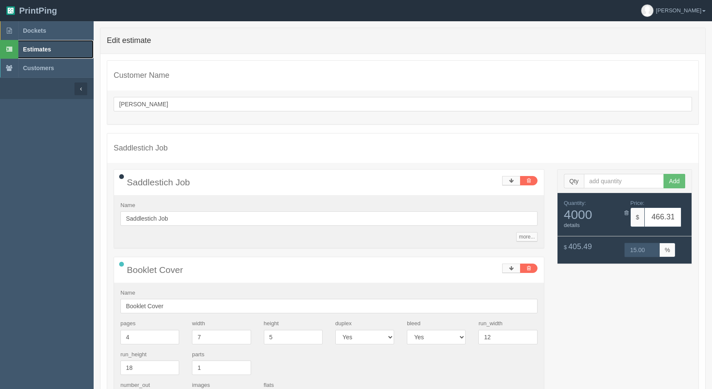
click at [41, 46] on link "Estimates" at bounding box center [47, 49] width 94 height 19
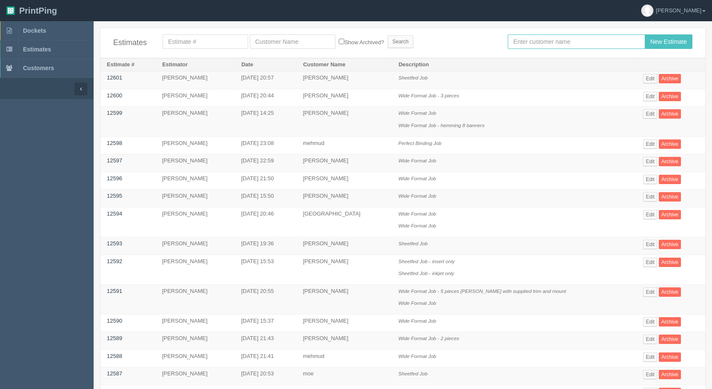
click at [536, 44] on input "text" at bounding box center [576, 41] width 137 height 14
type input "[PERSON_NAME]"
click at [645, 34] on input "New Estimate" at bounding box center [669, 41] width 48 height 14
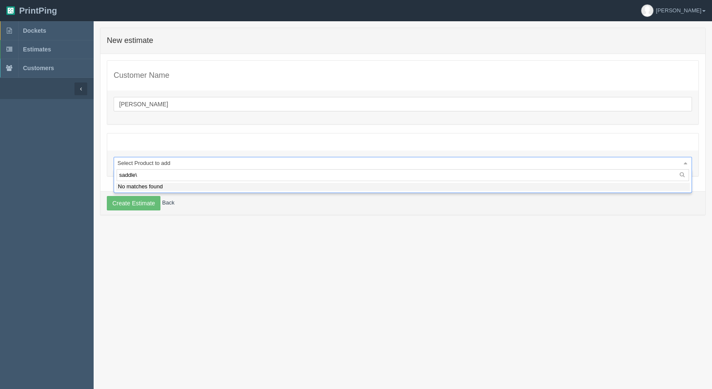
type input "saddle"
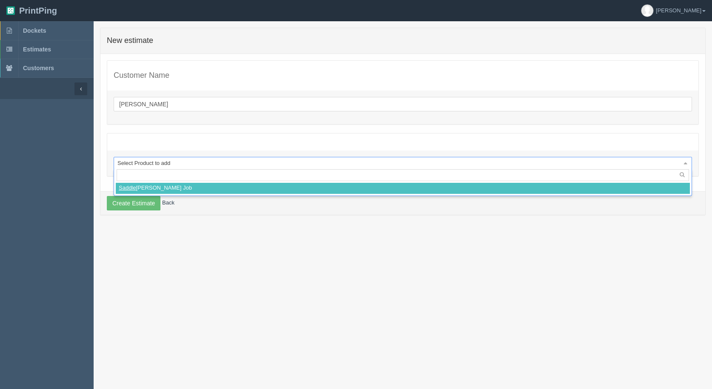
select select
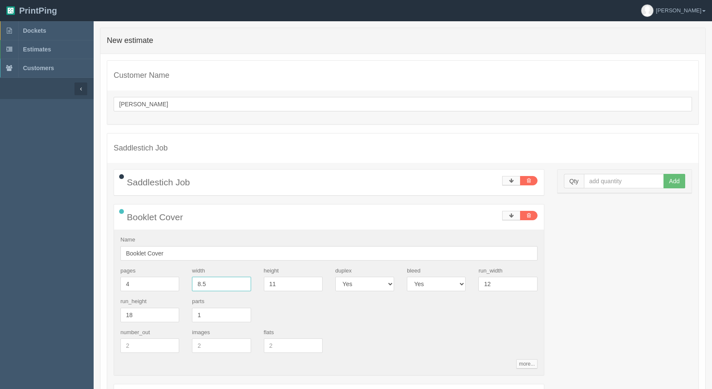
drag, startPoint x: 216, startPoint y: 284, endPoint x: 134, endPoint y: 260, distance: 85.5
click at [140, 264] on div "Name Booklet Cover pages 4 width 8.5 height 11 duplex Yes No bleed Yes No run_w…" at bounding box center [329, 303] width 430 height 146
type input "7"
type input "5"
click at [608, 179] on input "text" at bounding box center [624, 181] width 80 height 14
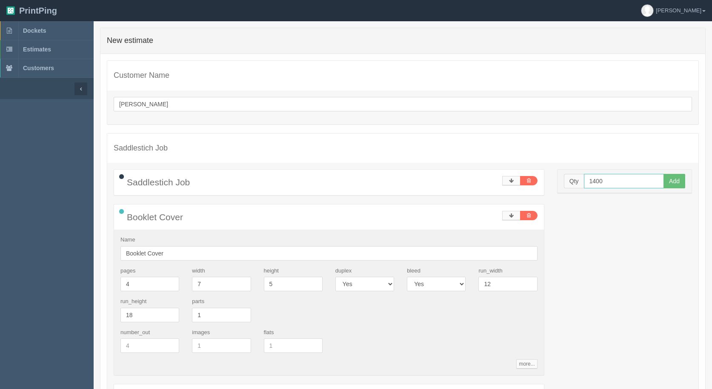
type input "1400"
click at [663, 174] on button "Add" at bounding box center [674, 181] width 22 height 14
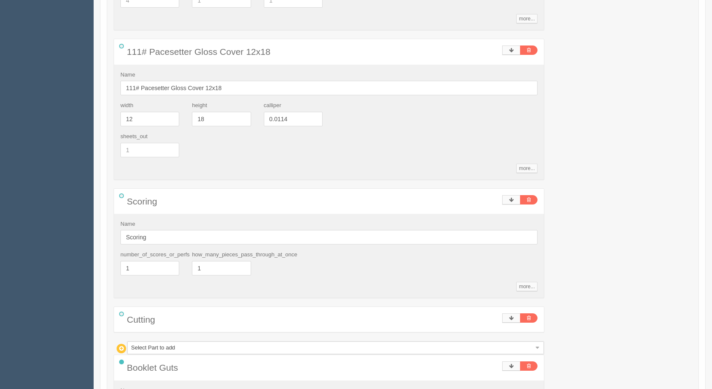
scroll to position [468, 0]
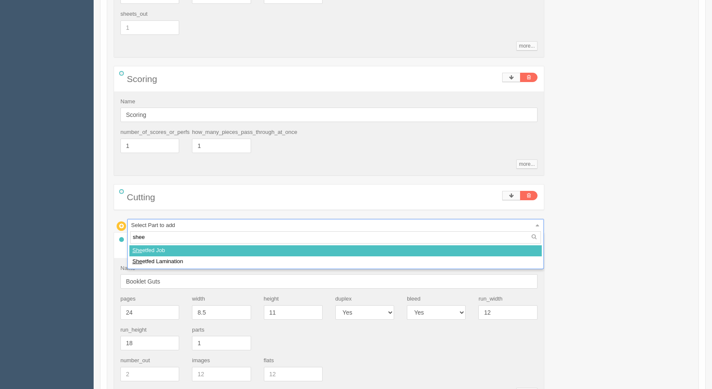
type input "sheet"
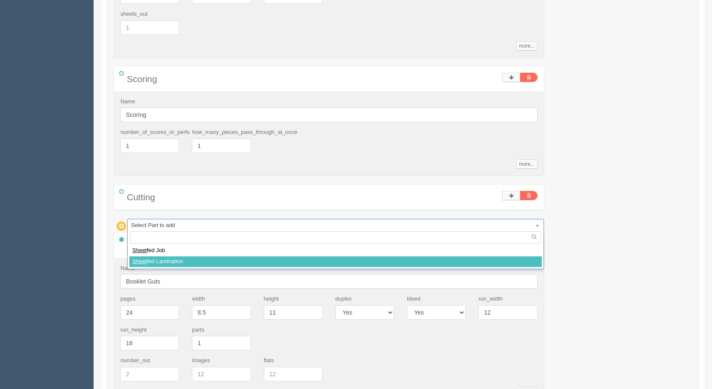
select select
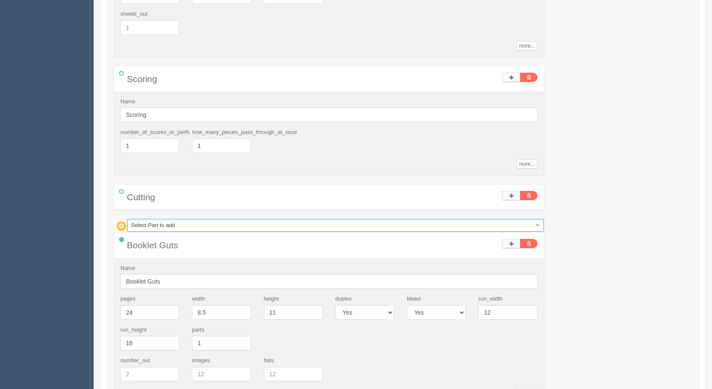
type input "626.44"
type input "15.00"
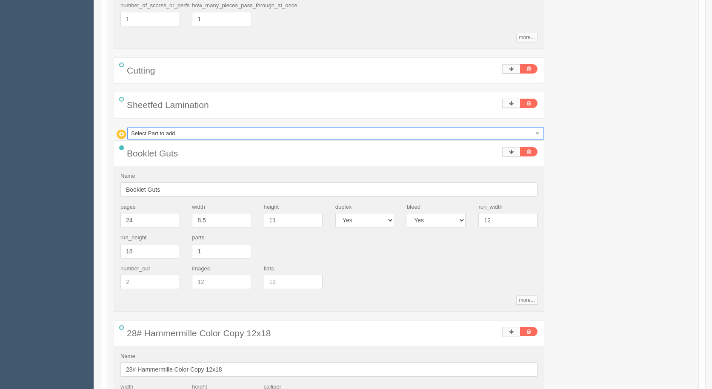
scroll to position [596, 0]
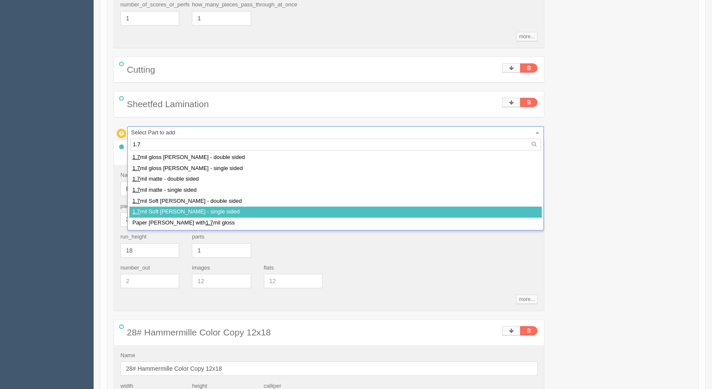
type input "1.7"
select select
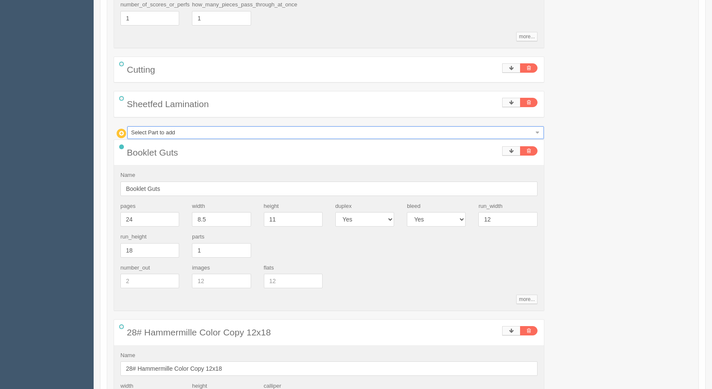
type input "771.34"
type input "15.00"
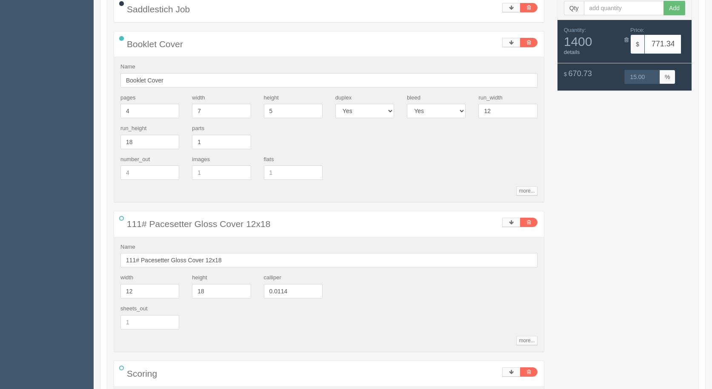
scroll to position [85, 0]
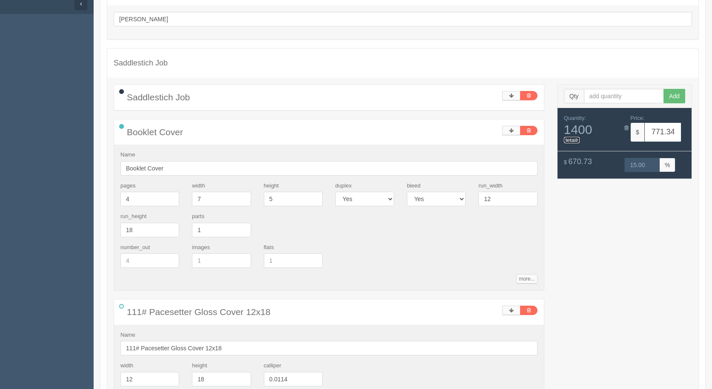
click at [576, 141] on link "details" at bounding box center [572, 140] width 16 height 6
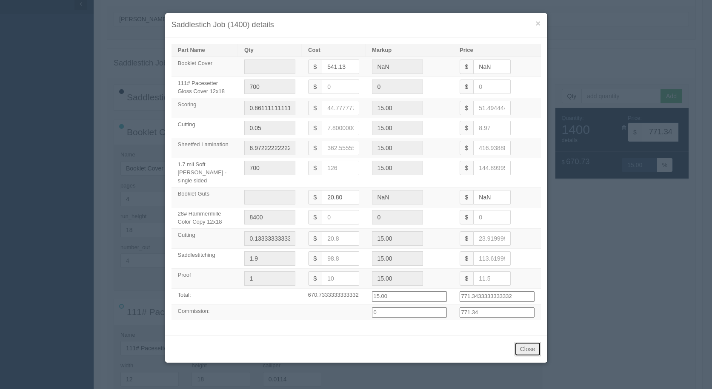
click at [528, 345] on button "Close" at bounding box center [527, 349] width 26 height 14
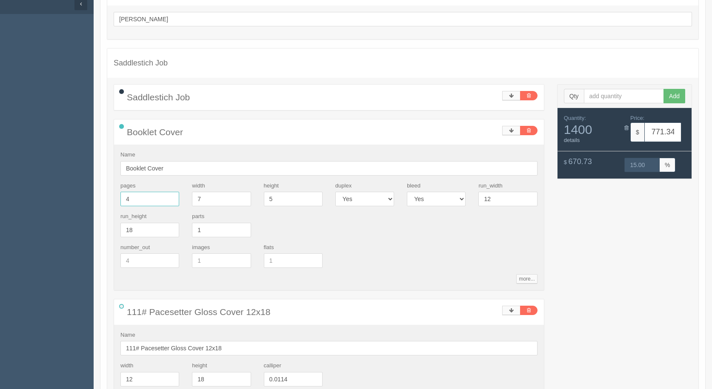
drag, startPoint x: 110, startPoint y: 199, endPoint x: 76, endPoint y: 189, distance: 35.3
type input "2"
type input "469.16"
type input "15.00"
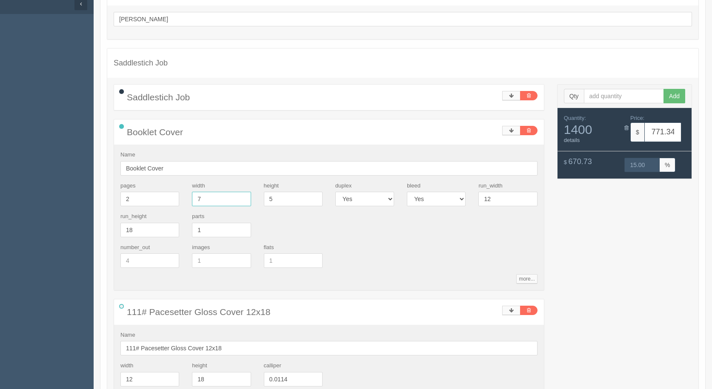
type input "278.37"
type input "350"
type input "0.4722222222222222"
type input "0.03333333333333333"
type input "15.00"
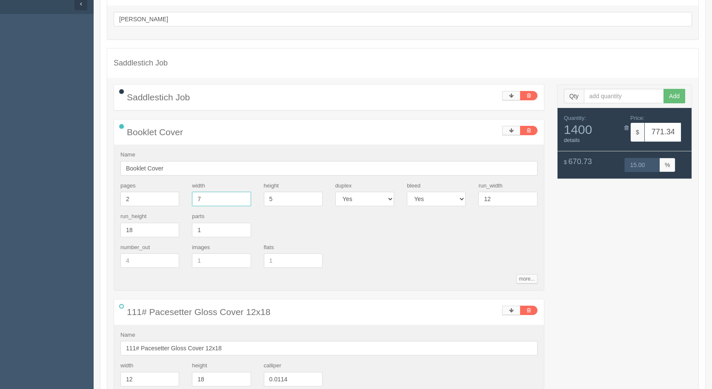
type input "469.16166666666663"
type input "469.16"
type input "3.569444444444444"
type input "350"
click at [572, 145] on div "Quantity: 1400 details Price: $ 469.16" at bounding box center [624, 129] width 134 height 43
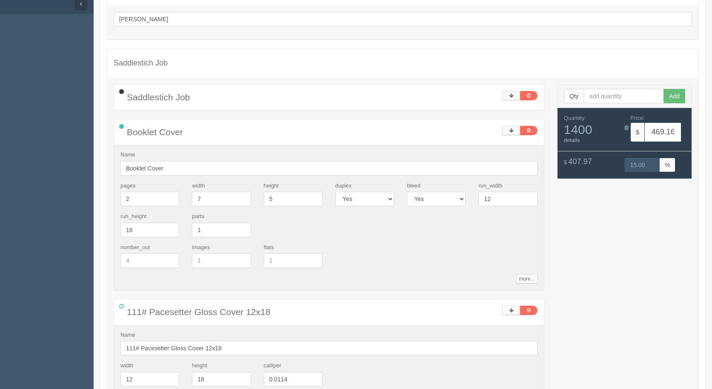
click at [572, 144] on div "Quantity: 1400 details" at bounding box center [590, 129] width 67 height 30
click at [574, 141] on link "details" at bounding box center [572, 140] width 16 height 6
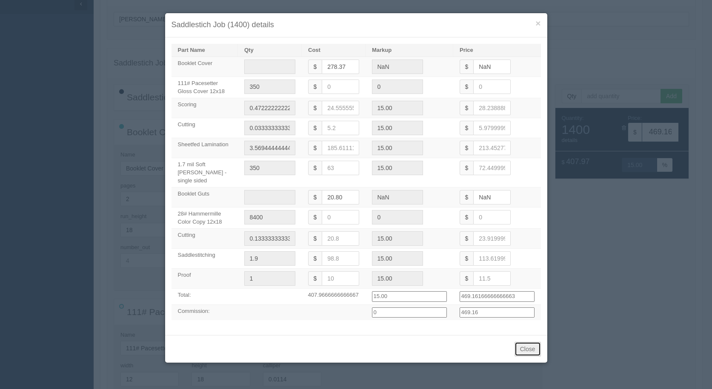
click at [526, 342] on button "Close" at bounding box center [527, 349] width 26 height 14
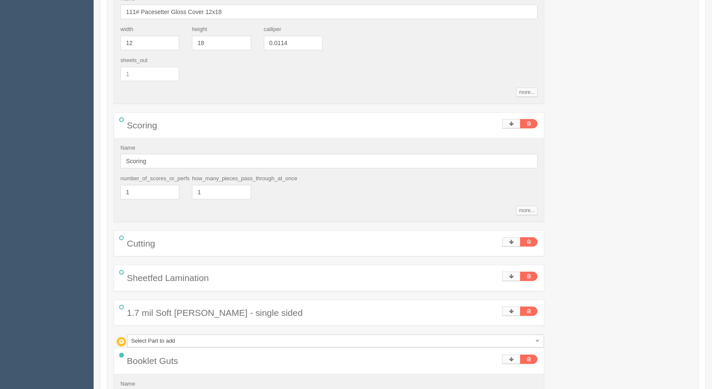
scroll to position [468, 0]
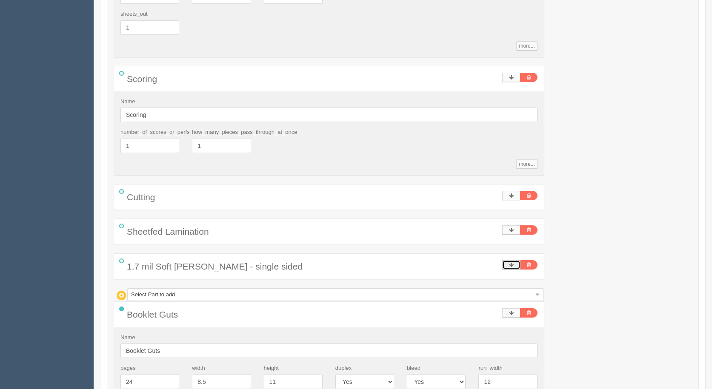
click at [509, 265] on icon at bounding box center [511, 265] width 5 height 5
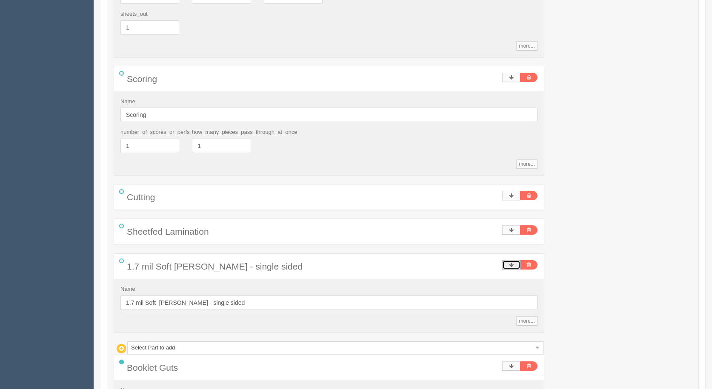
click at [509, 265] on icon at bounding box center [511, 265] width 5 height 5
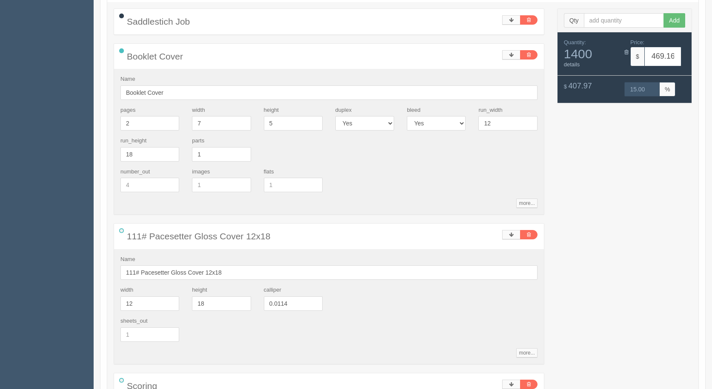
scroll to position [94, 0]
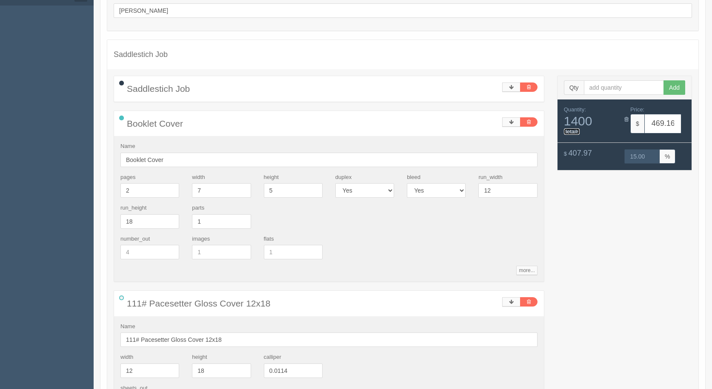
click at [575, 134] on link "details" at bounding box center [572, 131] width 16 height 6
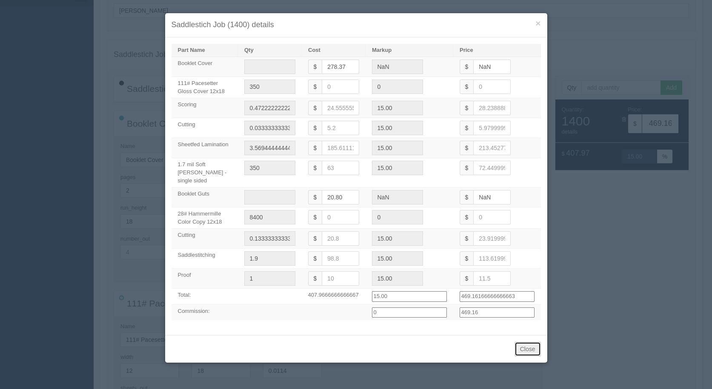
click at [530, 344] on button "Close" at bounding box center [527, 349] width 26 height 14
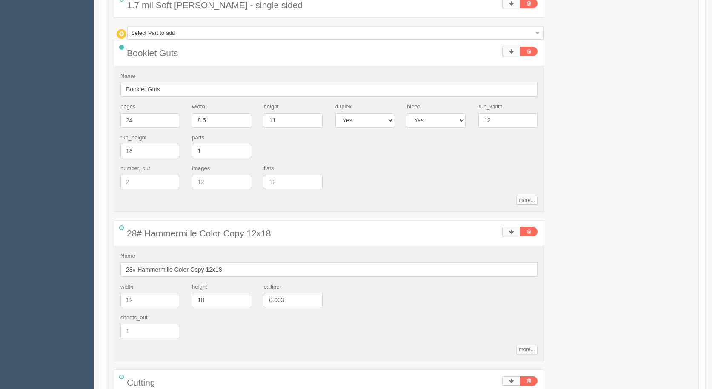
scroll to position [732, 0]
drag, startPoint x: 142, startPoint y: 114, endPoint x: 108, endPoint y: 118, distance: 34.7
click at [110, 117] on div "Saddlestich Job Name Saddlestich Job more... standards unit_cost 0 markup 0 Sav…" at bounding box center [328, 9] width 443 height 1145
type input "20"
type input "463.18"
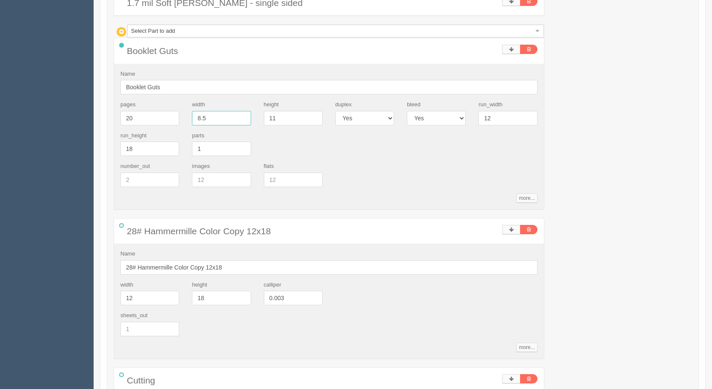
type input "15.00"
type input "7"
type input "5"
type input "454.21"
type input "15.00"
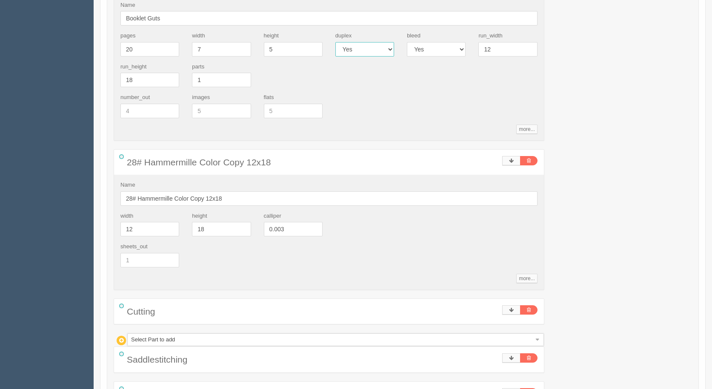
scroll to position [817, 0]
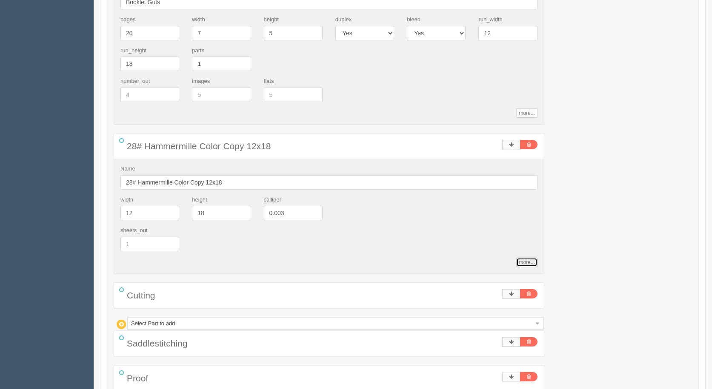
click at [525, 265] on link "more..." at bounding box center [526, 262] width 21 height 9
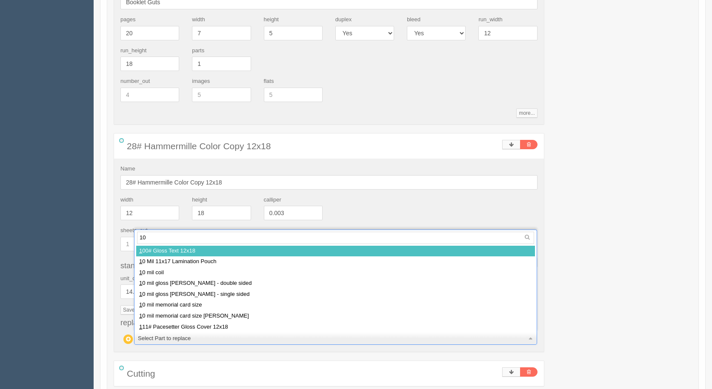
type input "100"
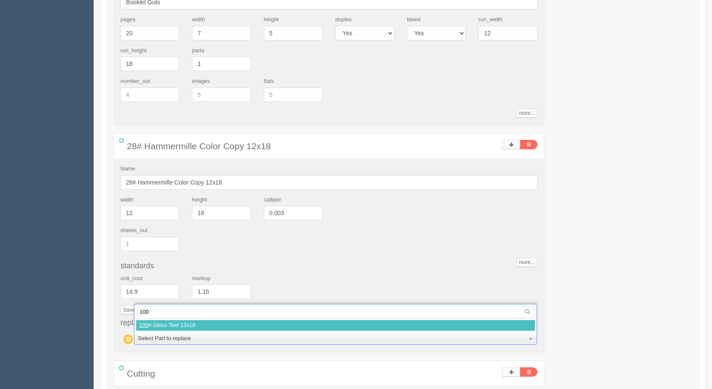
select select
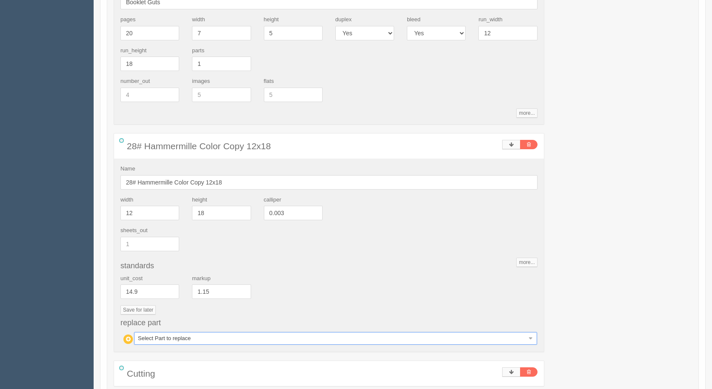
type input "463.18"
type input "15.00"
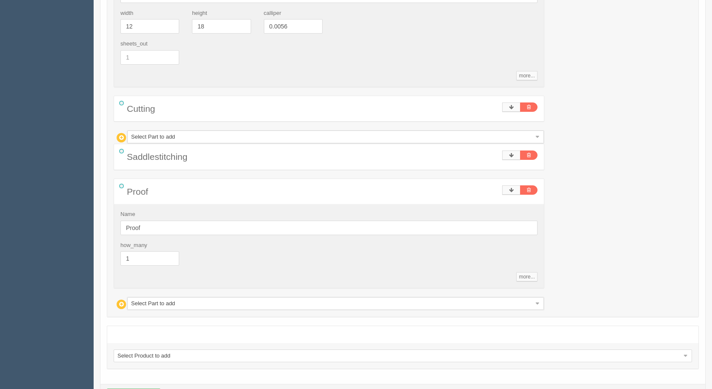
scroll to position [1037, 0]
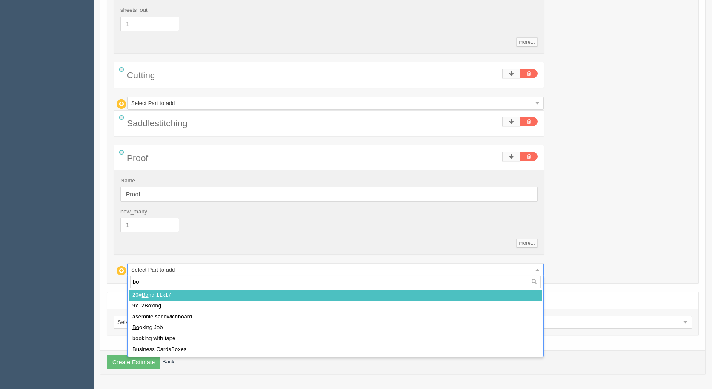
type input "box"
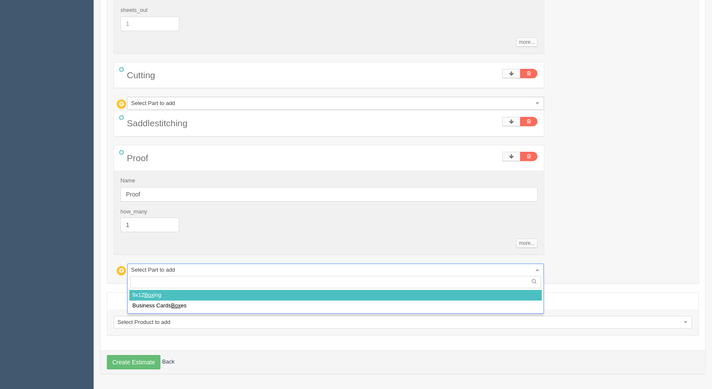
select select
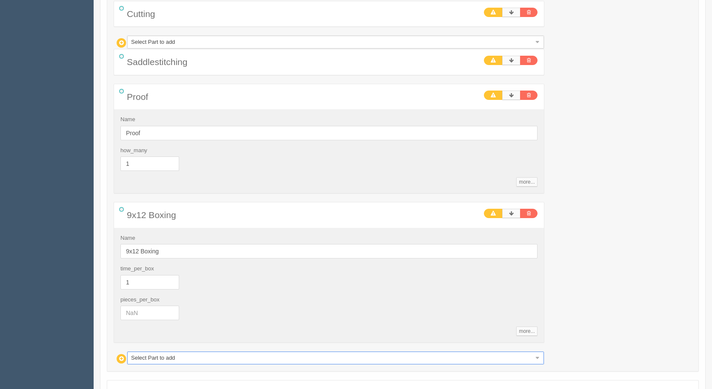
scroll to position [1165, 0]
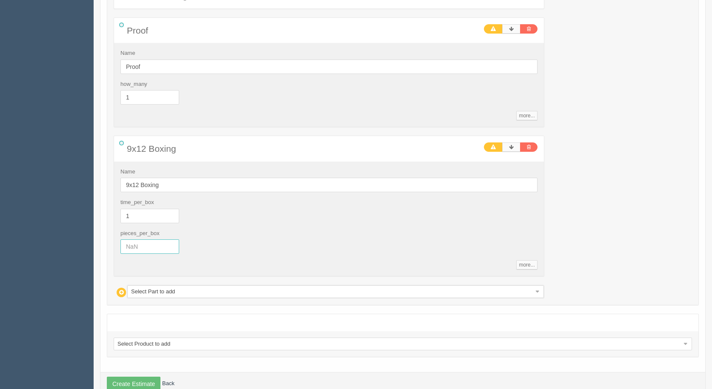
drag, startPoint x: 157, startPoint y: 248, endPoint x: 0, endPoint y: 201, distance: 164.4
type input "700"
type input "465.17"
type input "15.00"
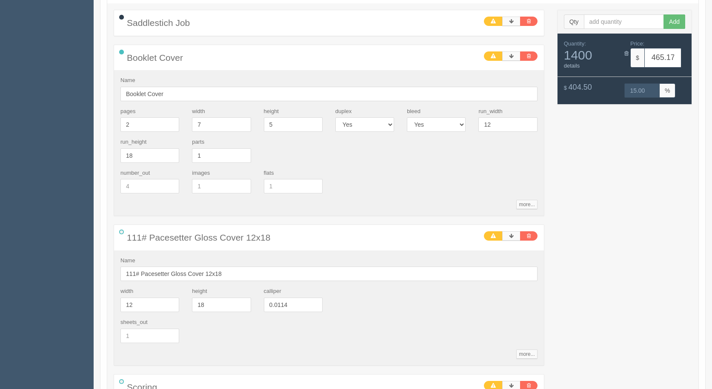
scroll to position [0, 0]
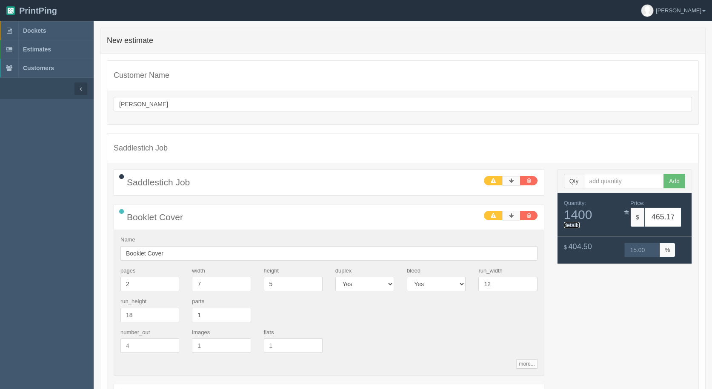
click at [565, 226] on link "details" at bounding box center [572, 225] width 16 height 6
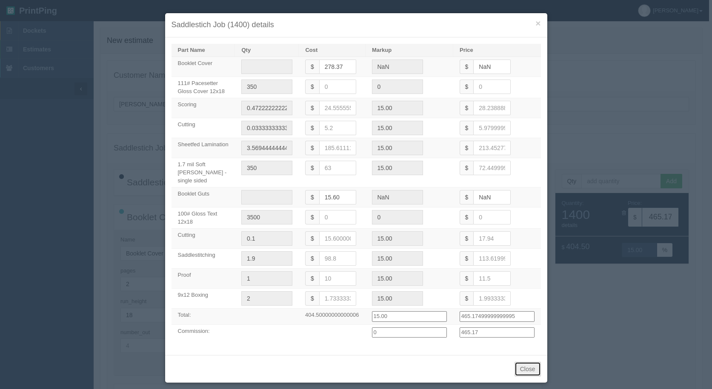
click at [524, 366] on button "Close" at bounding box center [527, 369] width 26 height 14
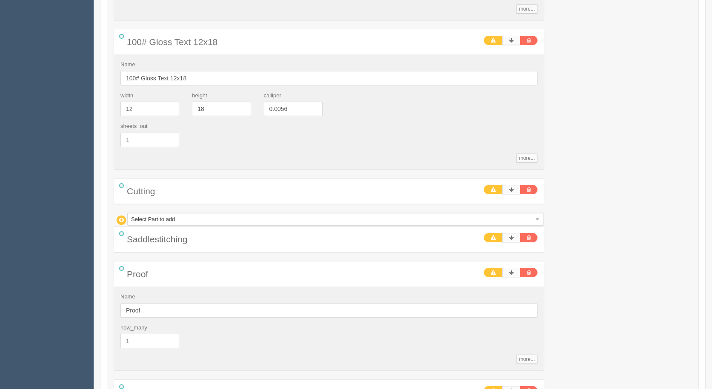
scroll to position [936, 0]
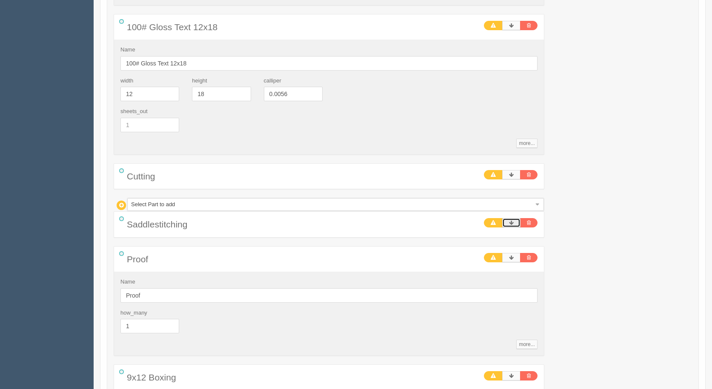
click at [509, 221] on icon at bounding box center [511, 222] width 5 height 5
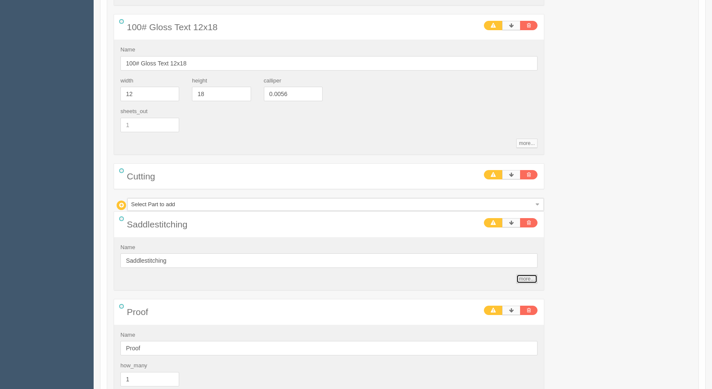
click at [533, 279] on link "more..." at bounding box center [526, 278] width 21 height 9
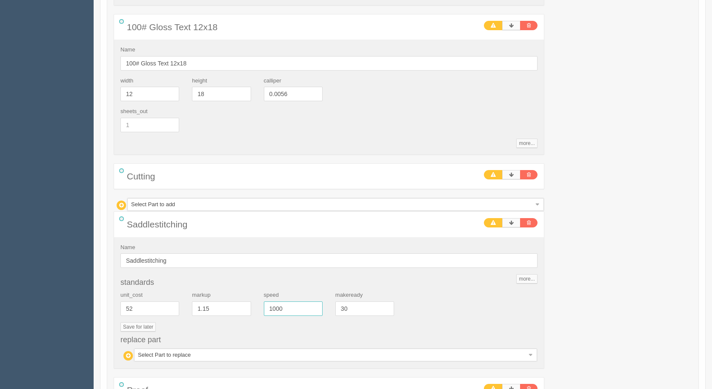
drag, startPoint x: 283, startPoint y: 309, endPoint x: 219, endPoint y: 292, distance: 65.5
click at [219, 292] on div "unit_cost 52 markup 1.15 speed 1000 makeready 30" at bounding box center [329, 306] width 430 height 31
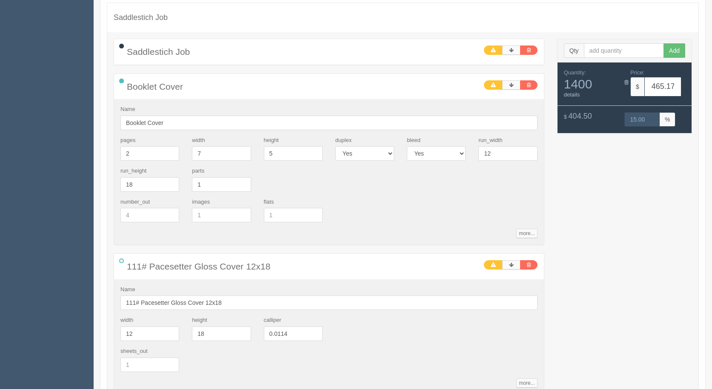
scroll to position [0, 0]
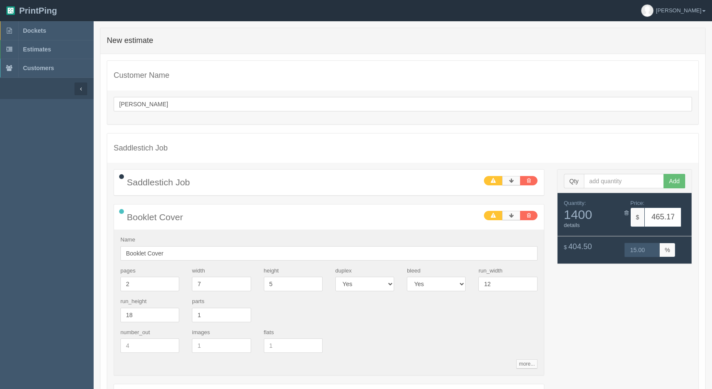
type input "700"
type input "501.05"
type input "15.00"
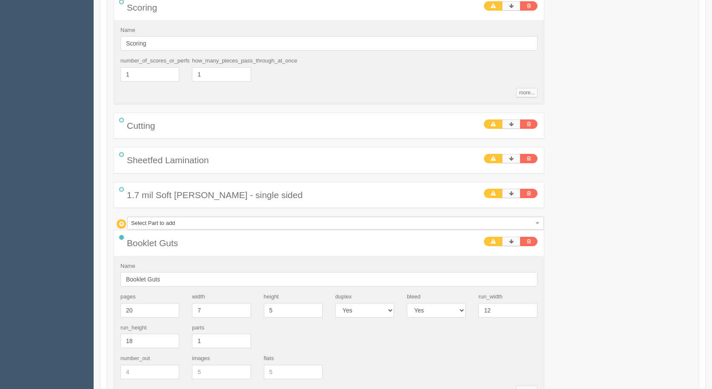
drag, startPoint x: 634, startPoint y: 275, endPoint x: 632, endPoint y: 271, distance: 4.6
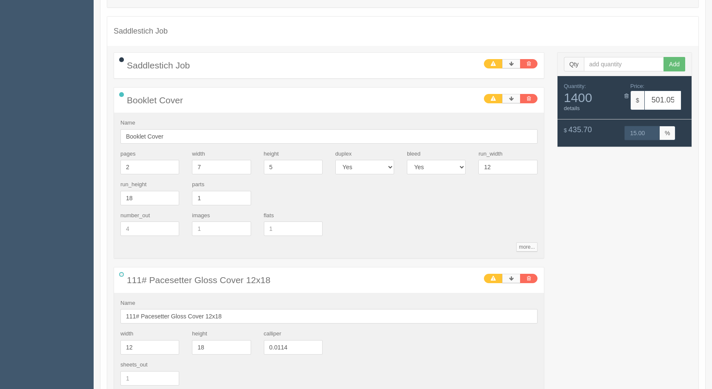
scroll to position [108, 0]
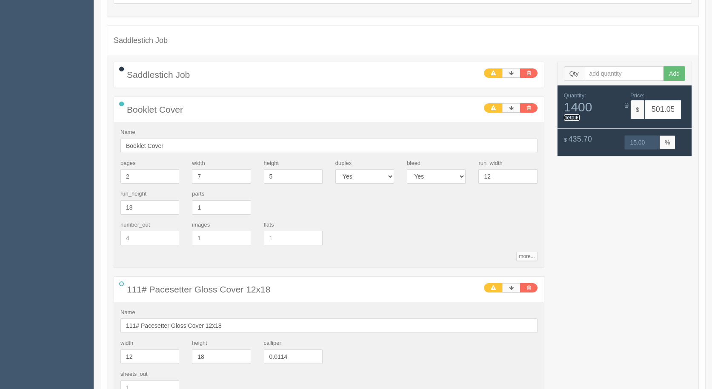
click at [571, 116] on link "details" at bounding box center [572, 117] width 16 height 6
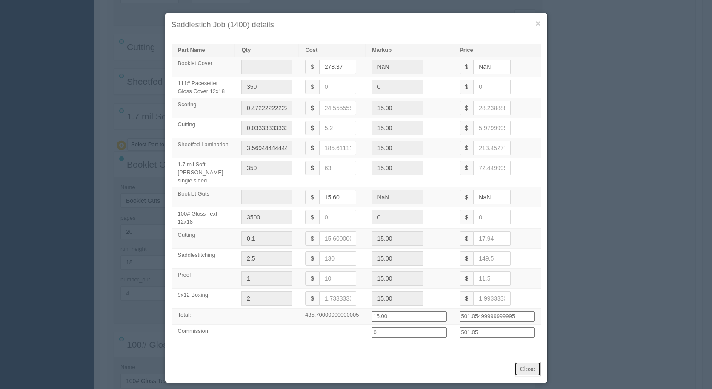
click at [515, 362] on button "Close" at bounding box center [527, 369] width 26 height 14
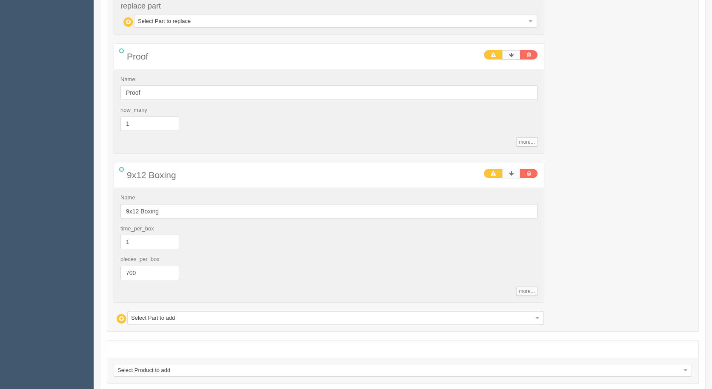
scroll to position [1318, 0]
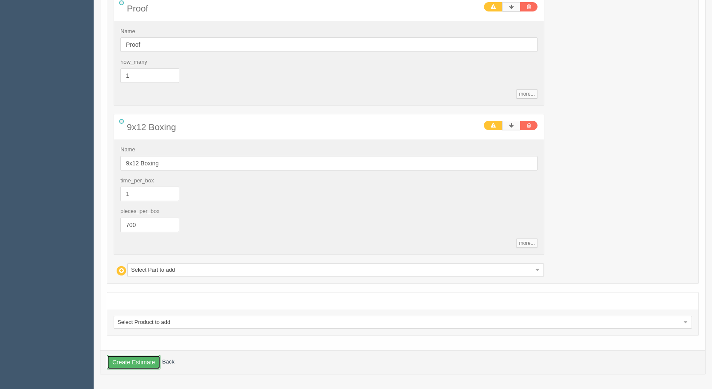
click at [146, 361] on button "Create Estimate" at bounding box center [134, 362] width 54 height 14
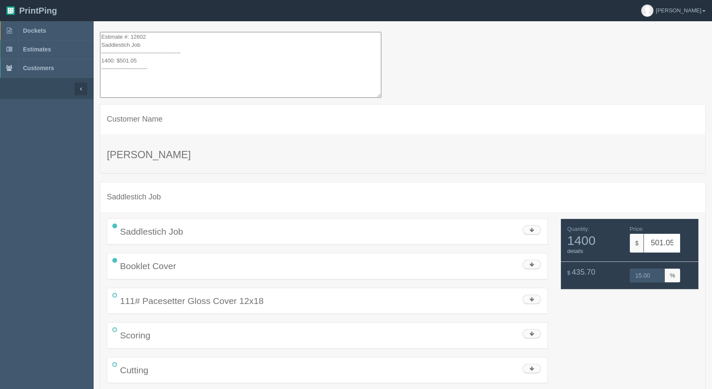
drag, startPoint x: 160, startPoint y: 77, endPoint x: 75, endPoint y: -27, distance: 133.6
click at [75, 0] on html "PrintPing [PERSON_NAME] Administration Edit account ( [EMAIL_ADDRESS][DOMAIN_NA…" at bounding box center [356, 349] width 712 height 699
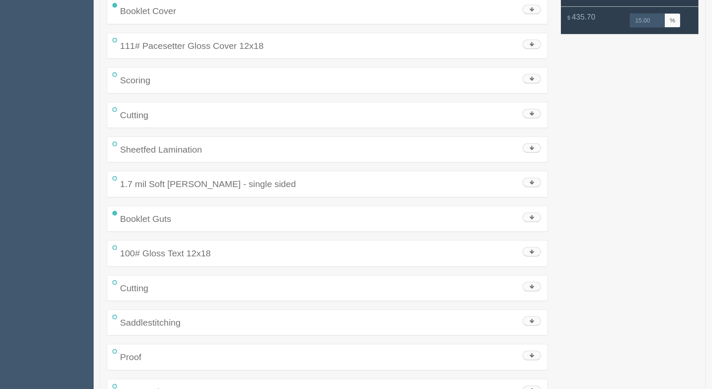
scroll to position [309, 0]
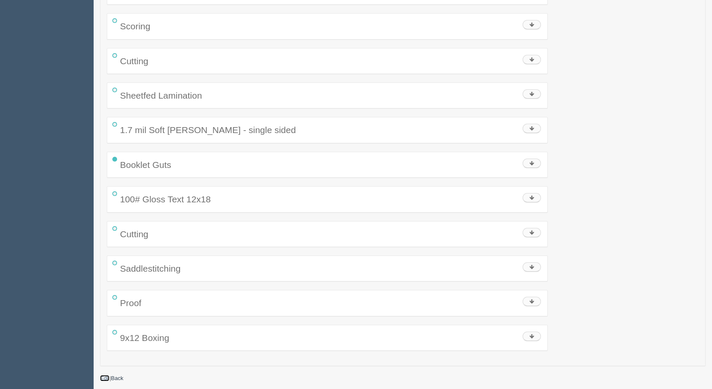
click at [103, 378] on link "Edit" at bounding box center [104, 378] width 9 height 6
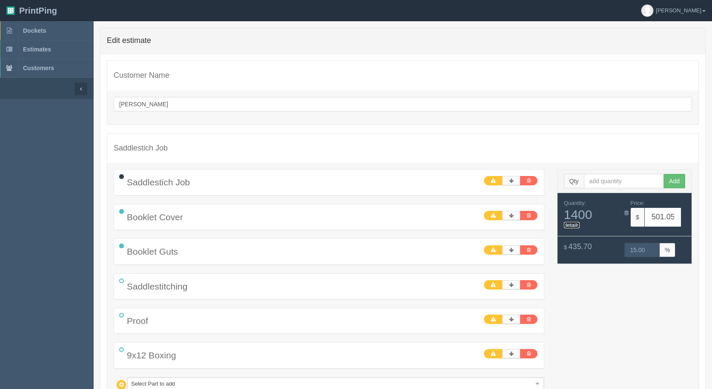
click at [574, 227] on link "details" at bounding box center [572, 225] width 16 height 6
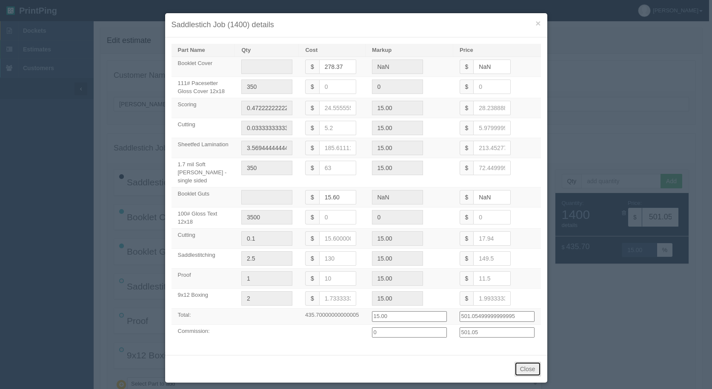
click at [530, 362] on button "Close" at bounding box center [527, 369] width 26 height 14
